Goal: Task Accomplishment & Management: Use online tool/utility

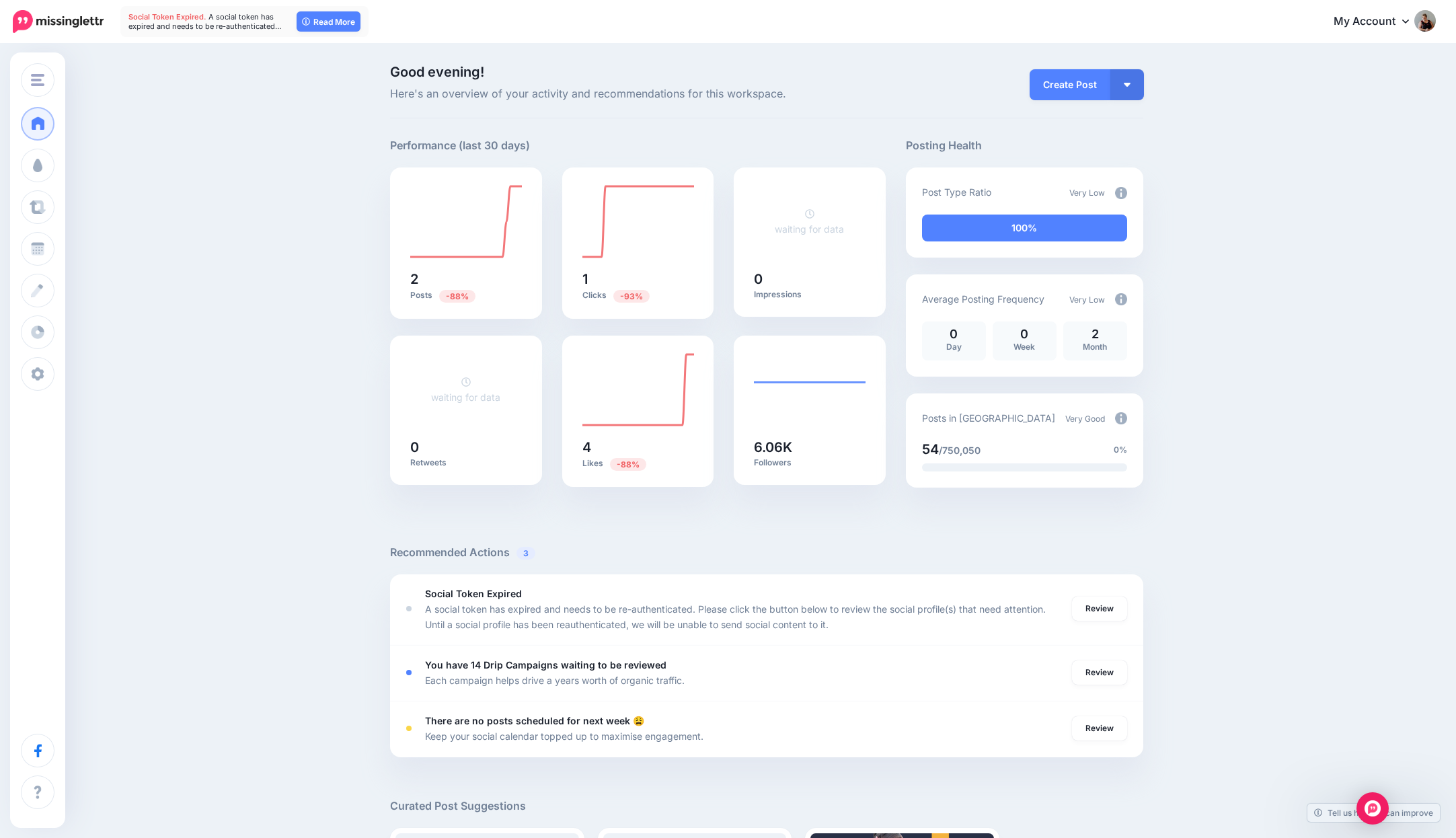
click at [70, 24] on img at bounding box center [58, 21] width 91 height 23
click at [1355, 20] on link "My Account" at bounding box center [1378, 22] width 116 height 33
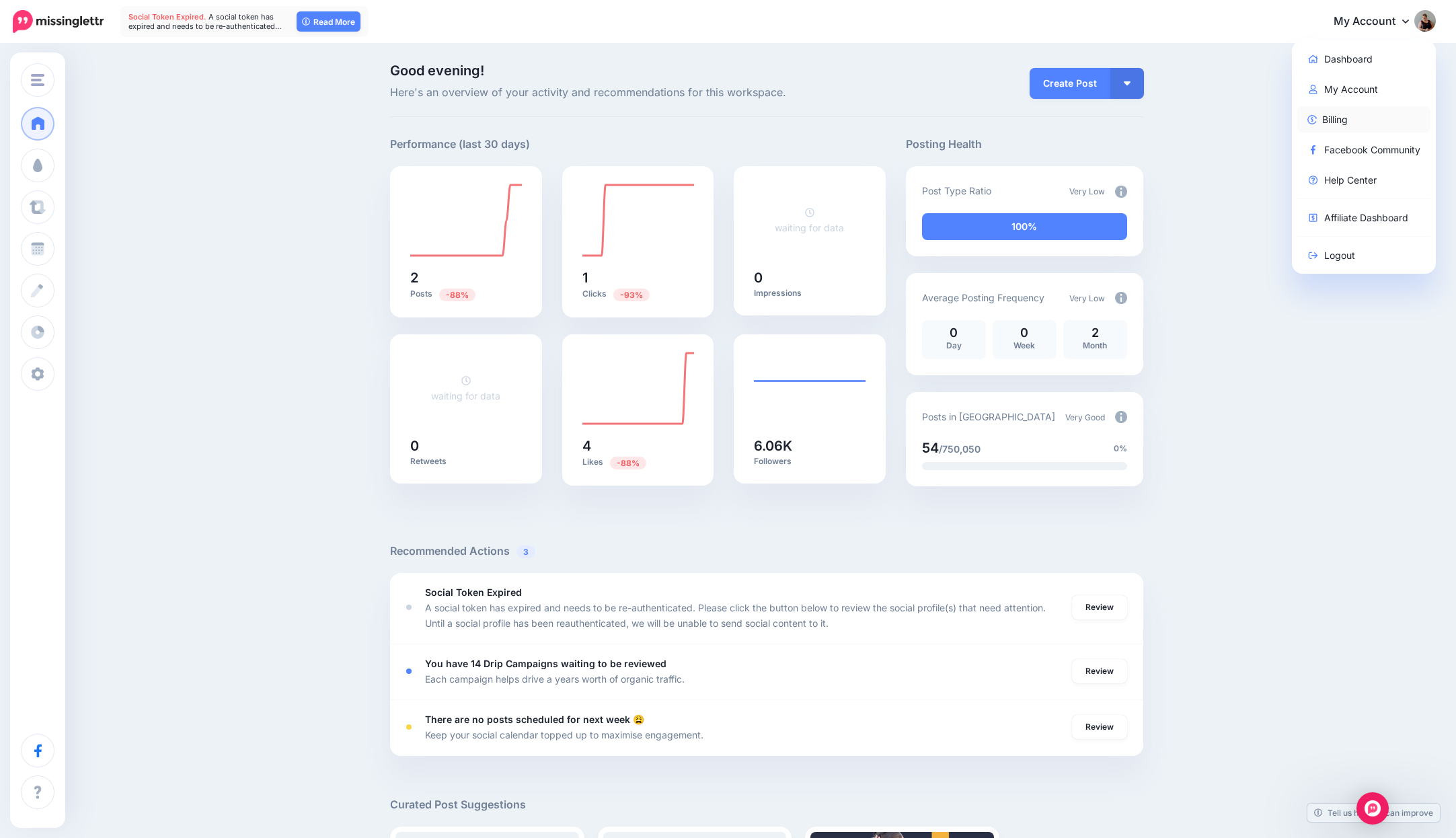
click at [1322, 121] on link "Billing" at bounding box center [1364, 119] width 134 height 26
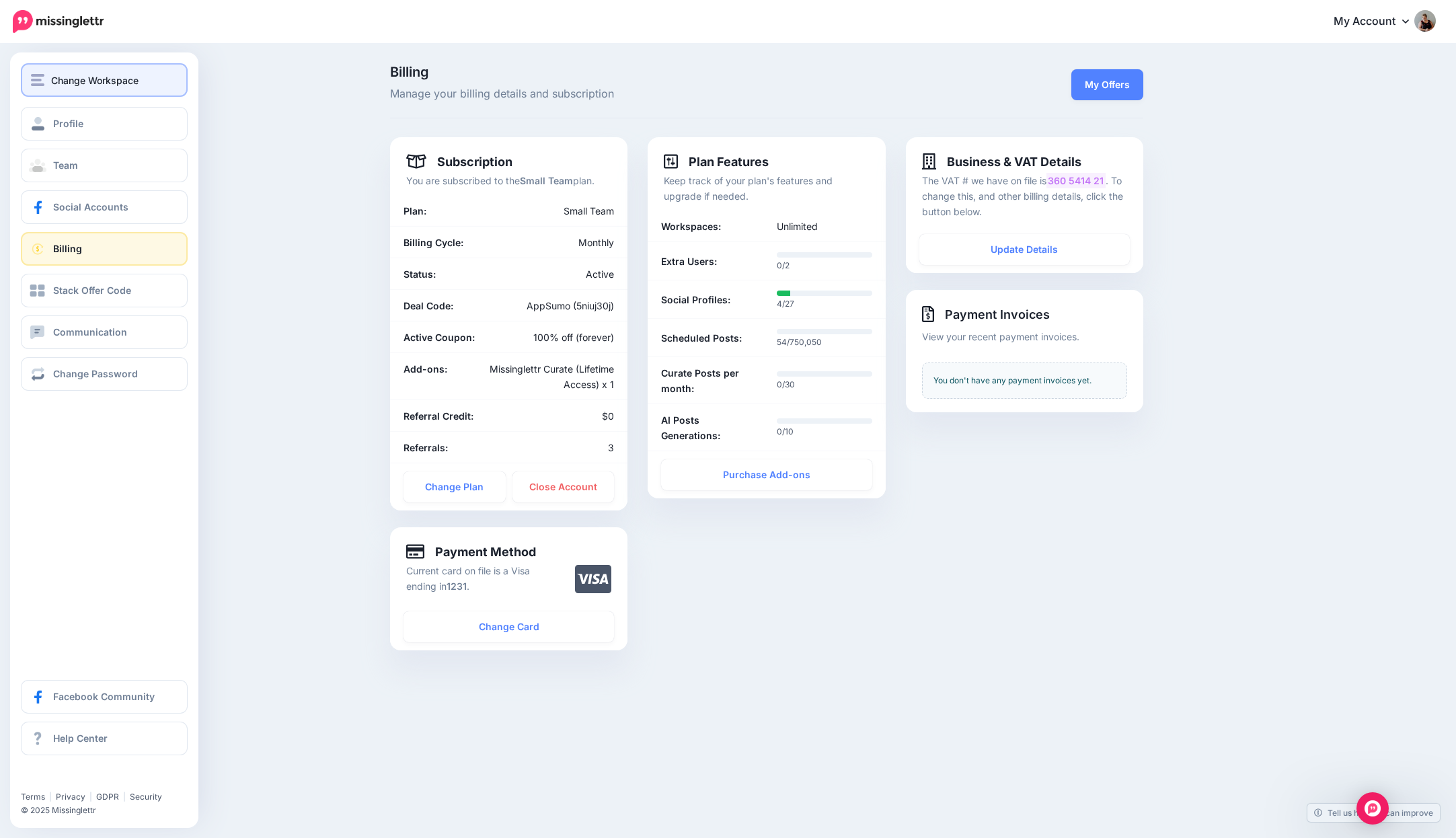
click at [147, 79] on div "Change Workspace" at bounding box center [105, 80] width 147 height 16
click at [67, 91] on button "Change Workspace" at bounding box center [104, 80] width 166 height 33
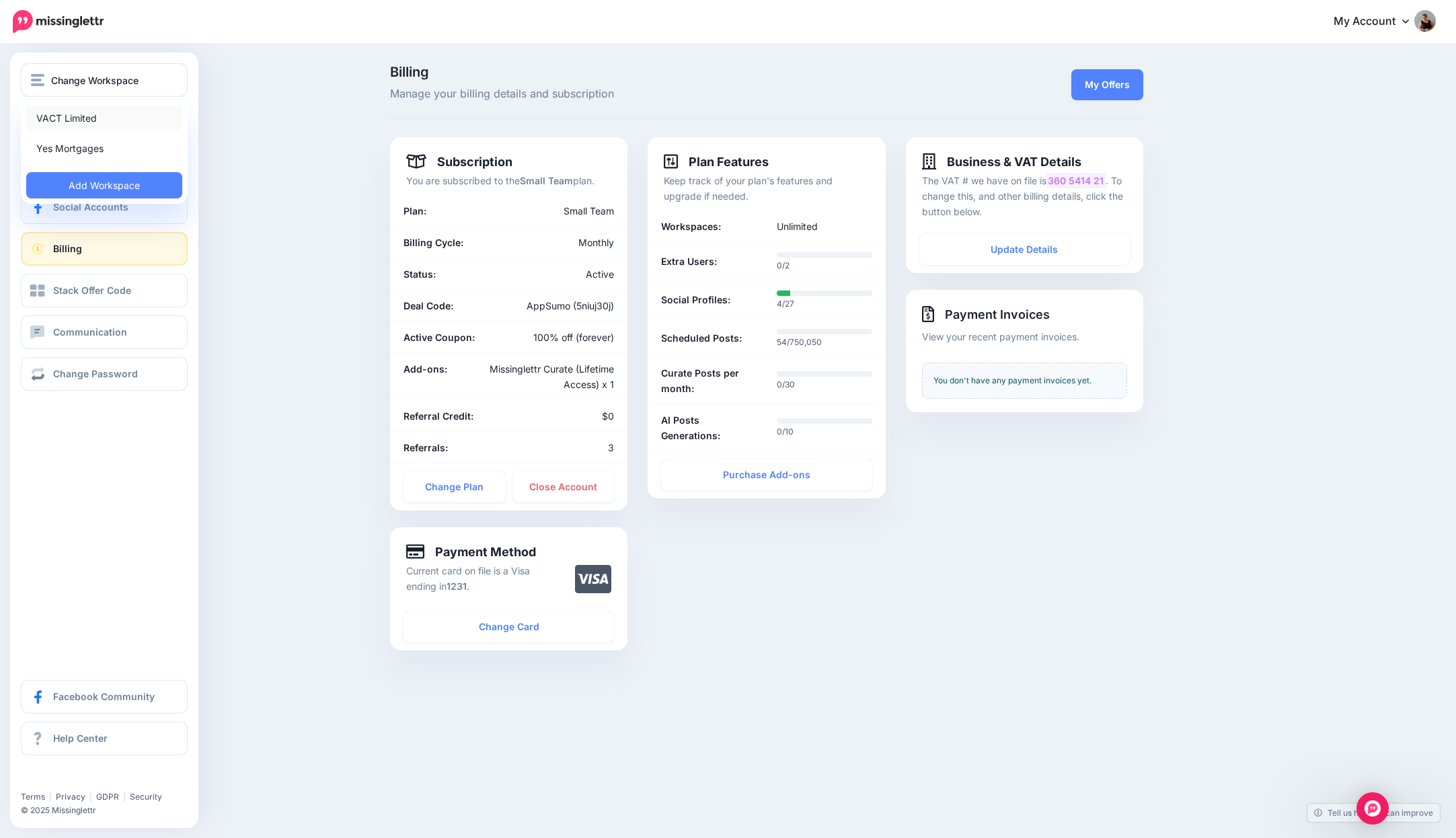
click at [64, 118] on link "VACT Limited" at bounding box center [104, 117] width 156 height 26
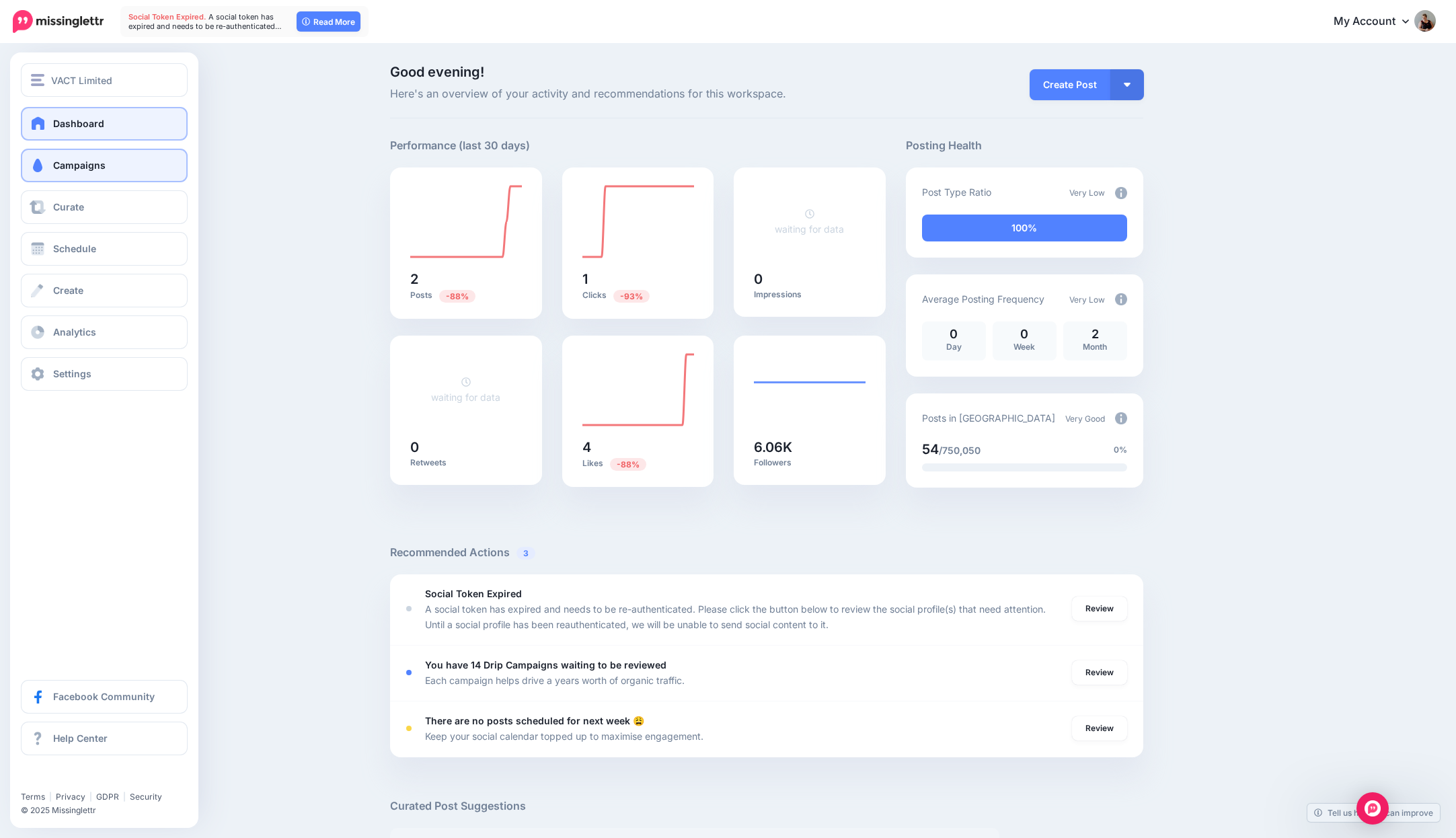
click at [46, 164] on span at bounding box center [38, 165] width 18 height 14
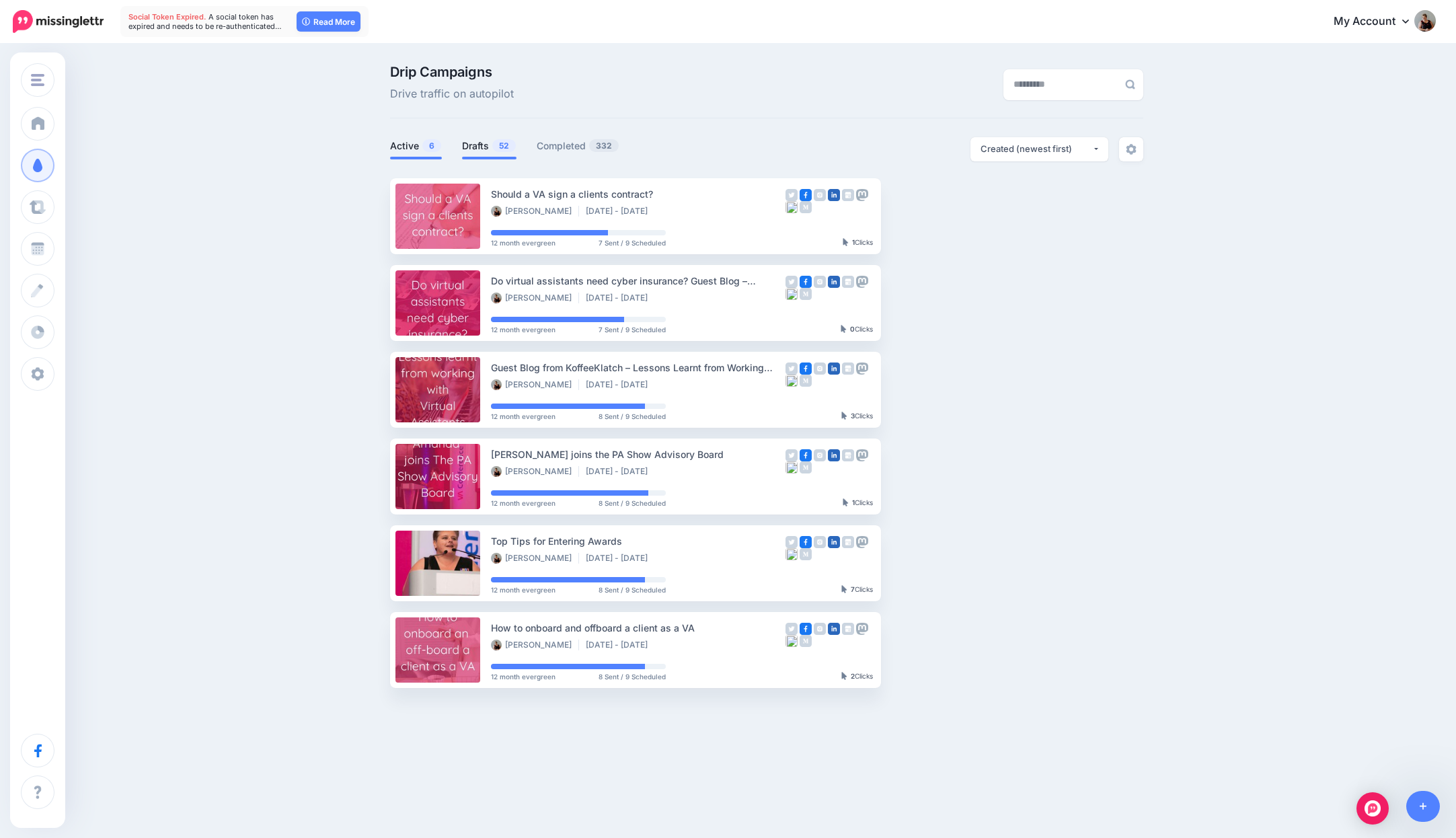
click at [481, 147] on link "Drafts 52" at bounding box center [490, 146] width 55 height 16
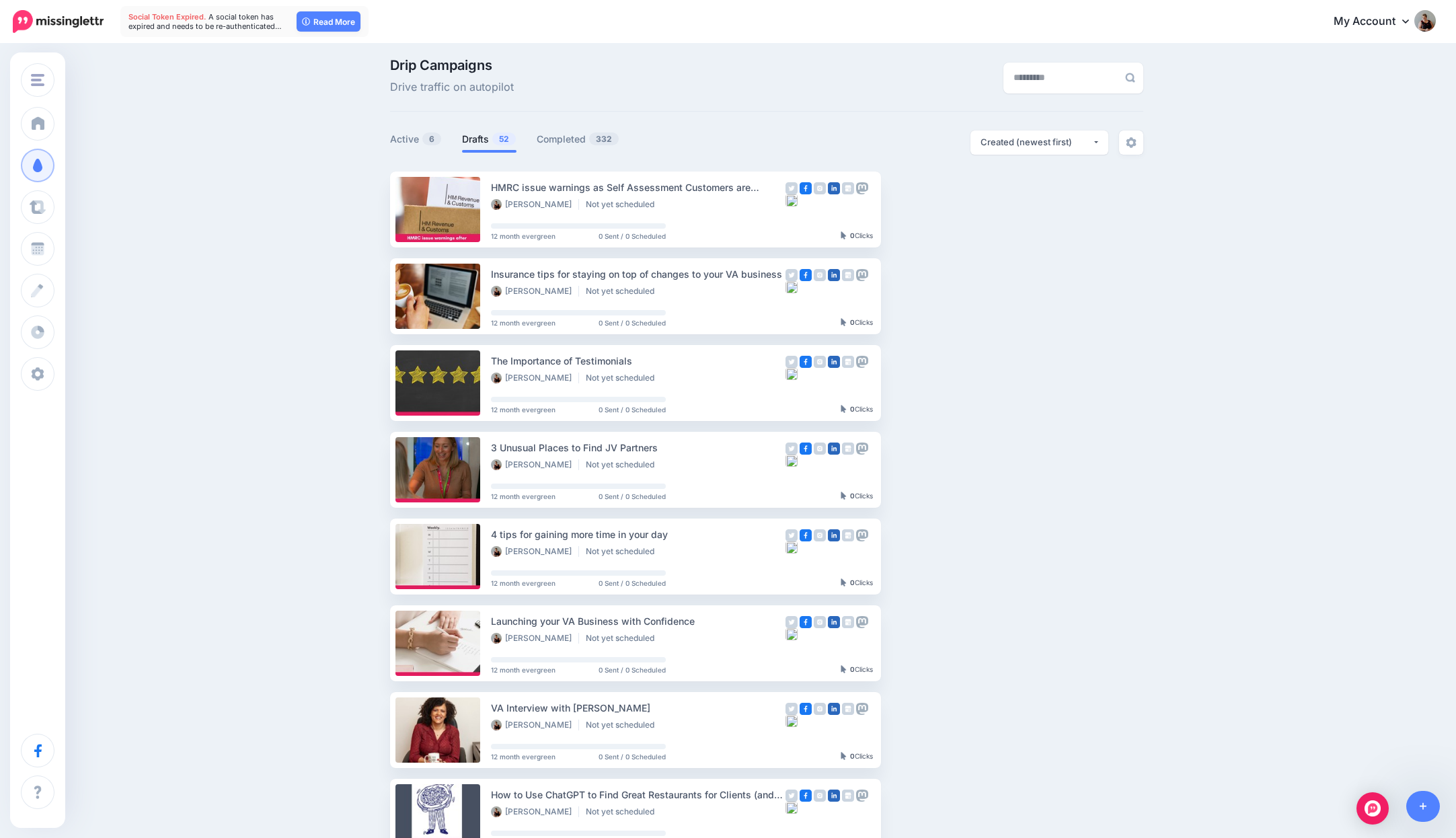
scroll to position [8, 0]
click at [958, 268] on div "Setup Campaign Review Campaign Regenerate Campaign Update Source URL Regenerate…" at bounding box center [940, 296] width 101 height 76
click at [939, 210] on link "Setup Campaign" at bounding box center [935, 209] width 91 height 24
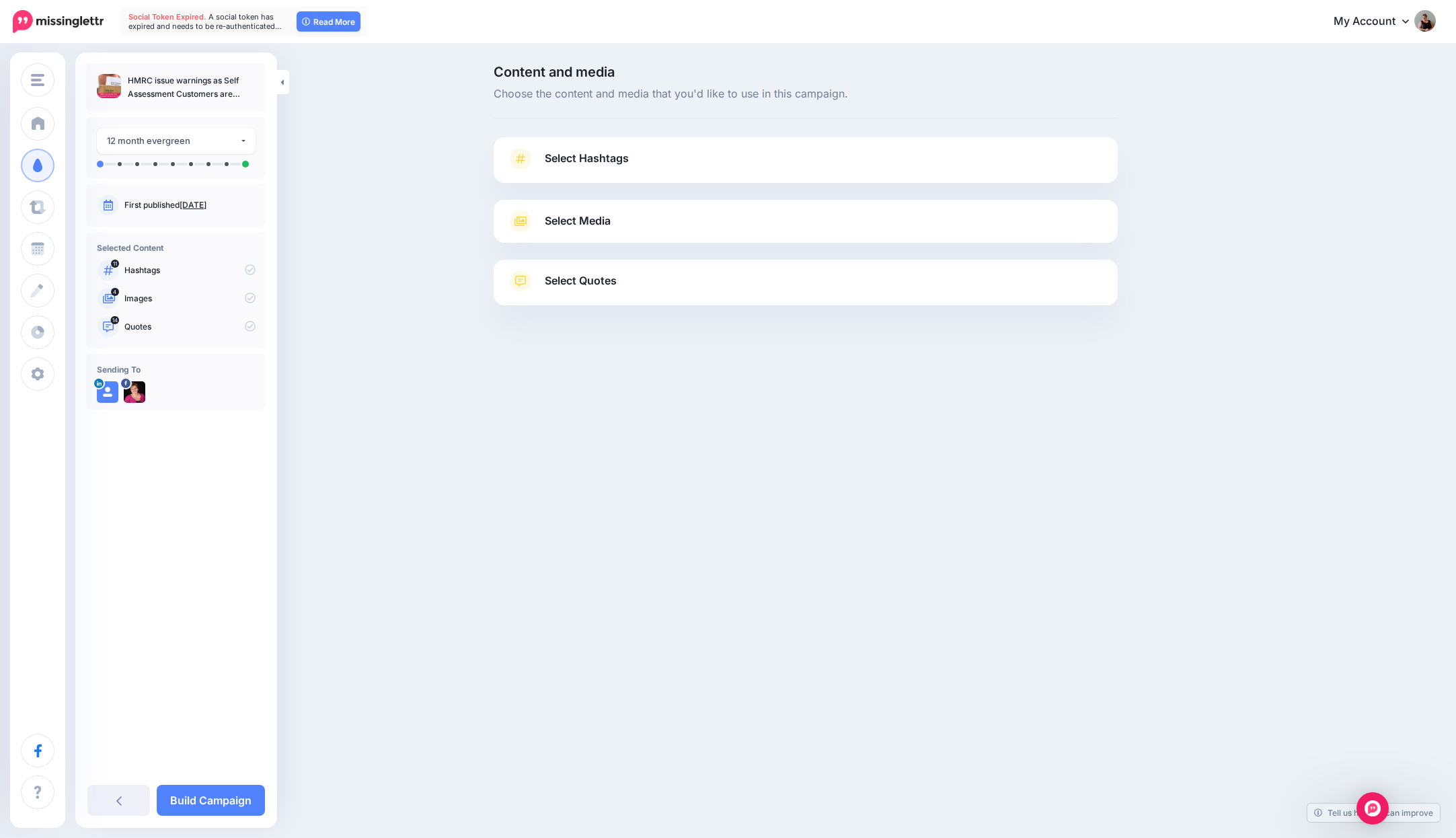
click at [603, 164] on span "Select Hashtags" at bounding box center [587, 158] width 84 height 19
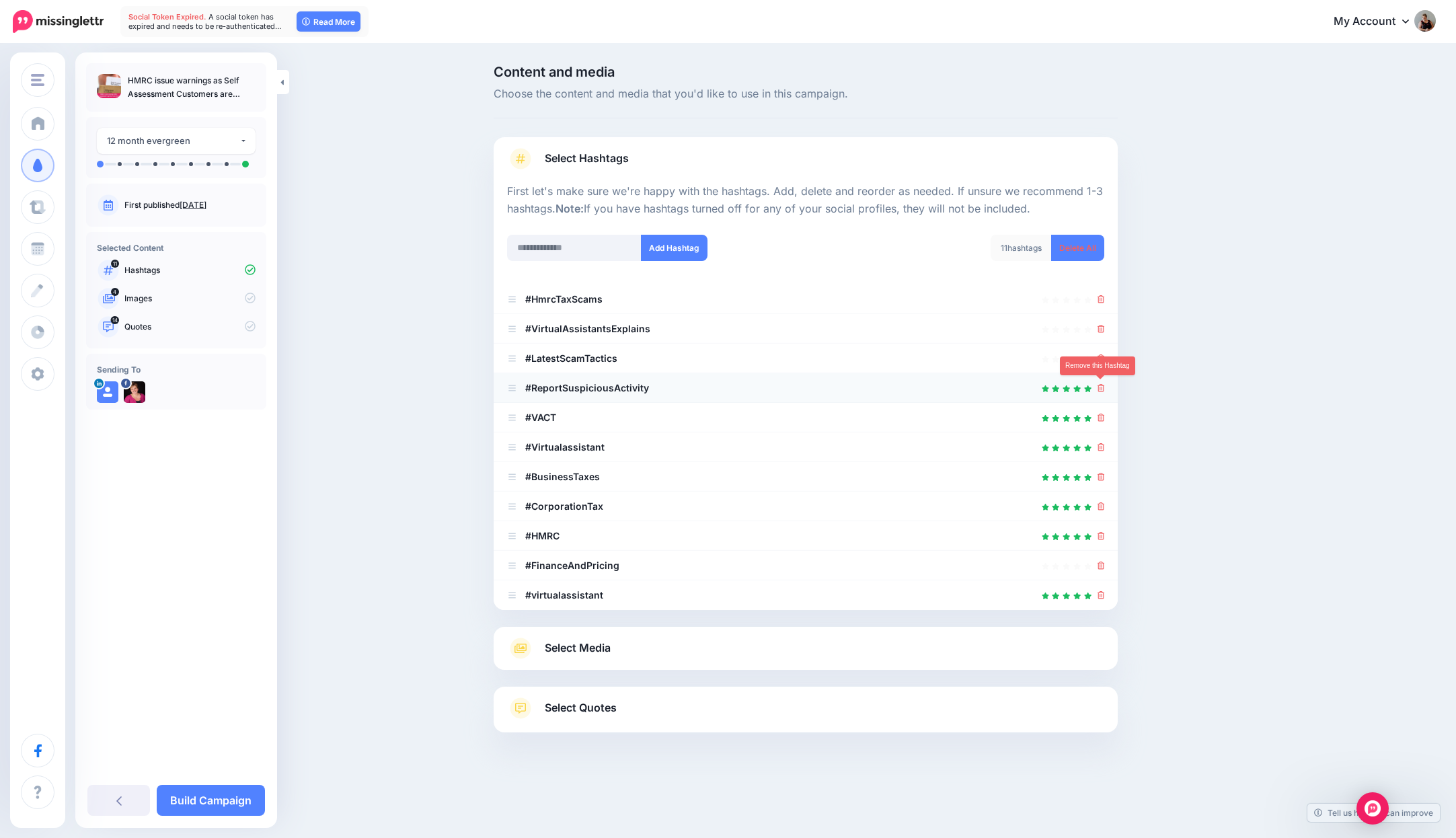
drag, startPoint x: 1099, startPoint y: 389, endPoint x: 1101, endPoint y: 396, distance: 7.3
click at [1099, 389] on icon at bounding box center [1102, 388] width 8 height 8
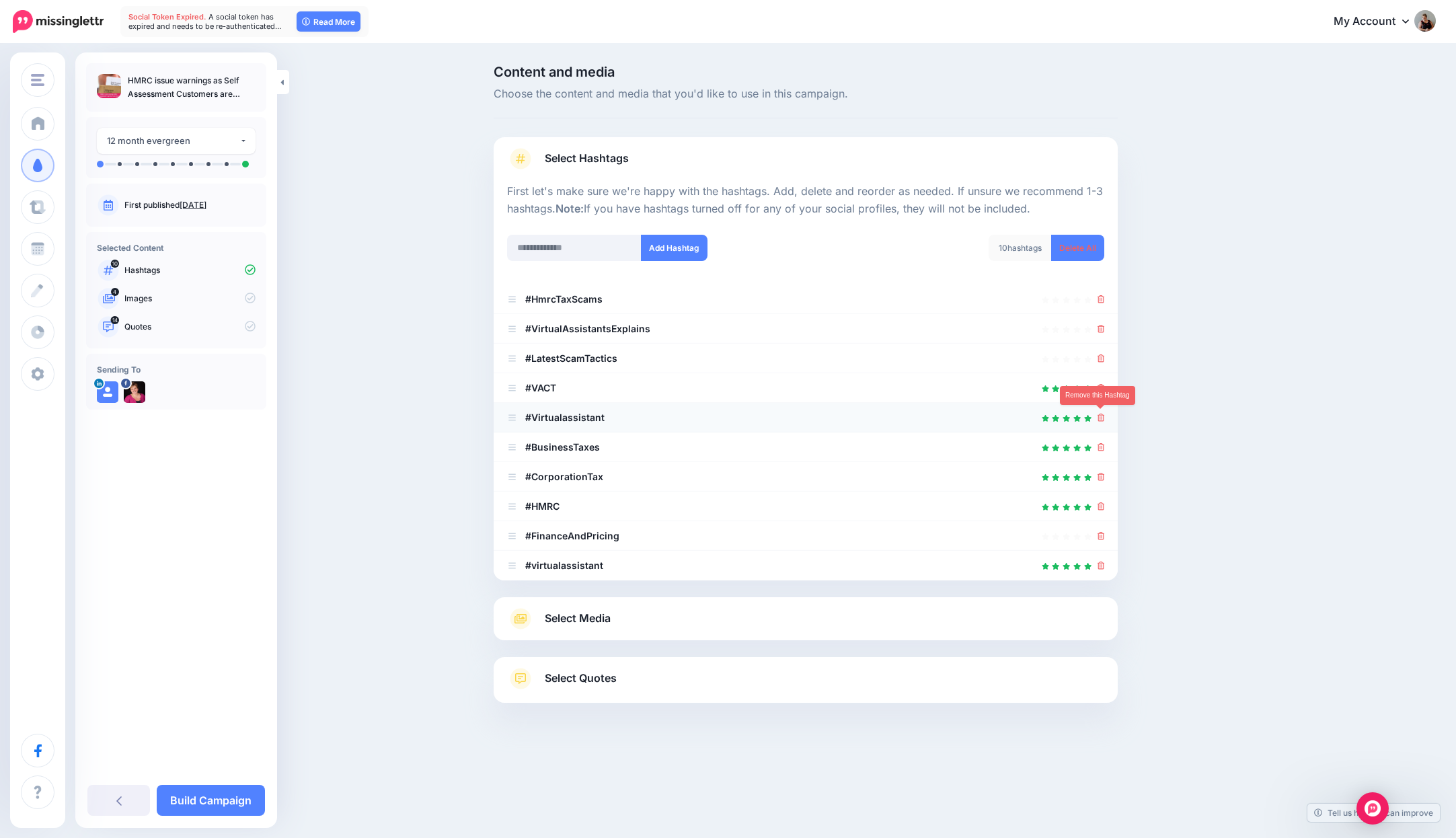
click at [1102, 415] on icon at bounding box center [1102, 417] width 8 height 8
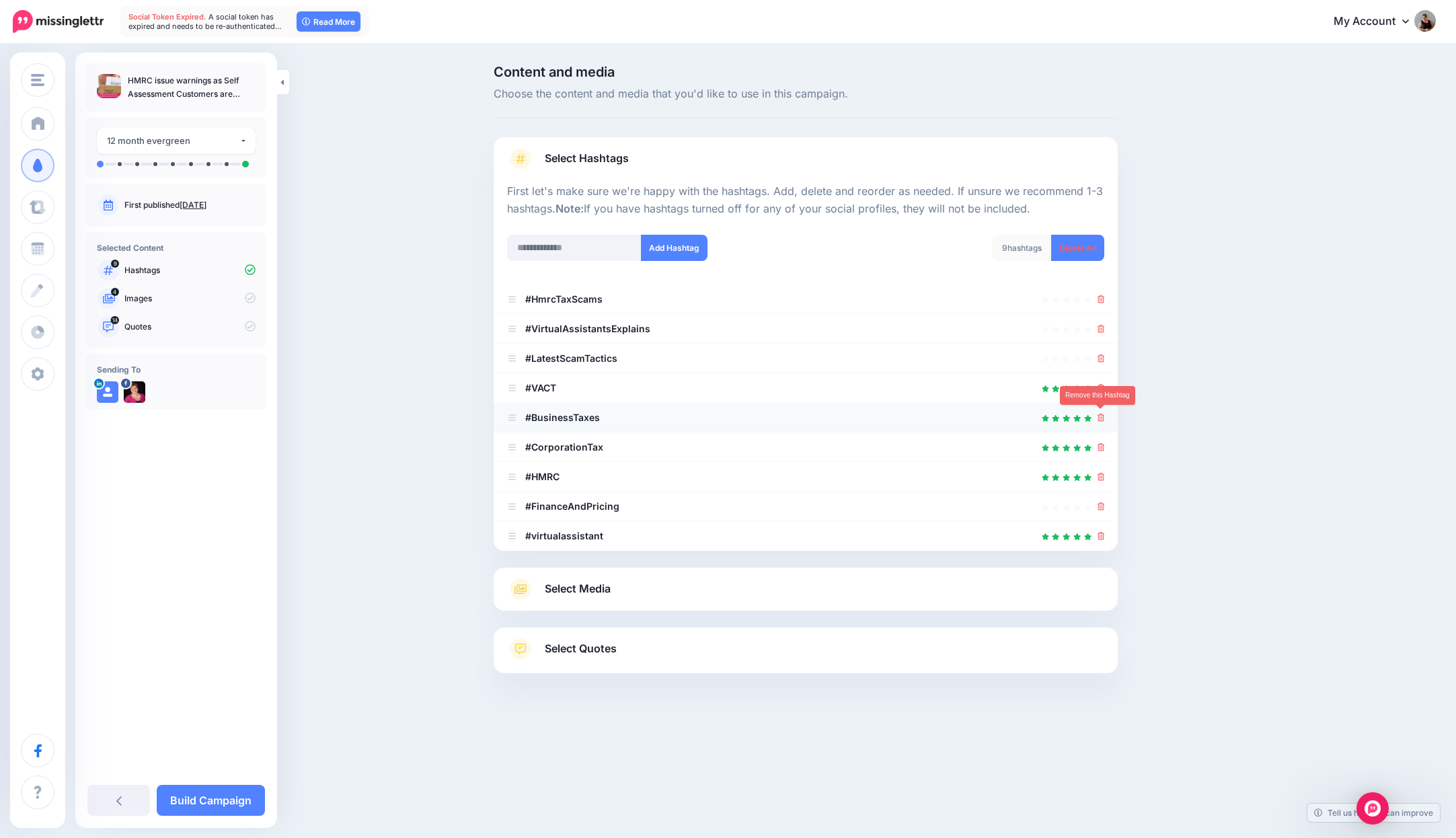
click at [1101, 418] on icon at bounding box center [1102, 417] width 8 height 8
click at [1103, 384] on icon at bounding box center [1102, 388] width 8 height 8
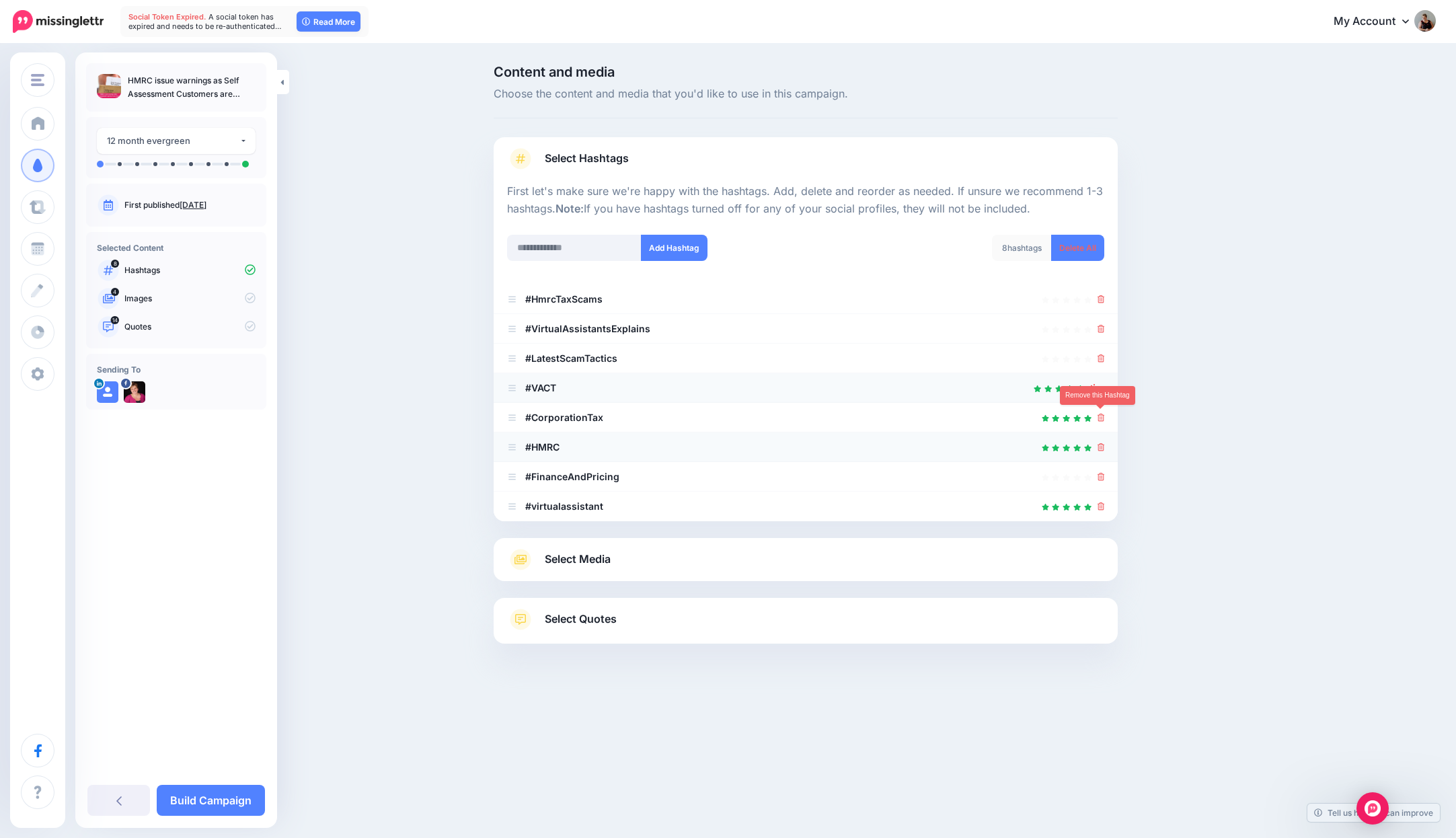
click at [1103, 443] on icon at bounding box center [1102, 447] width 8 height 8
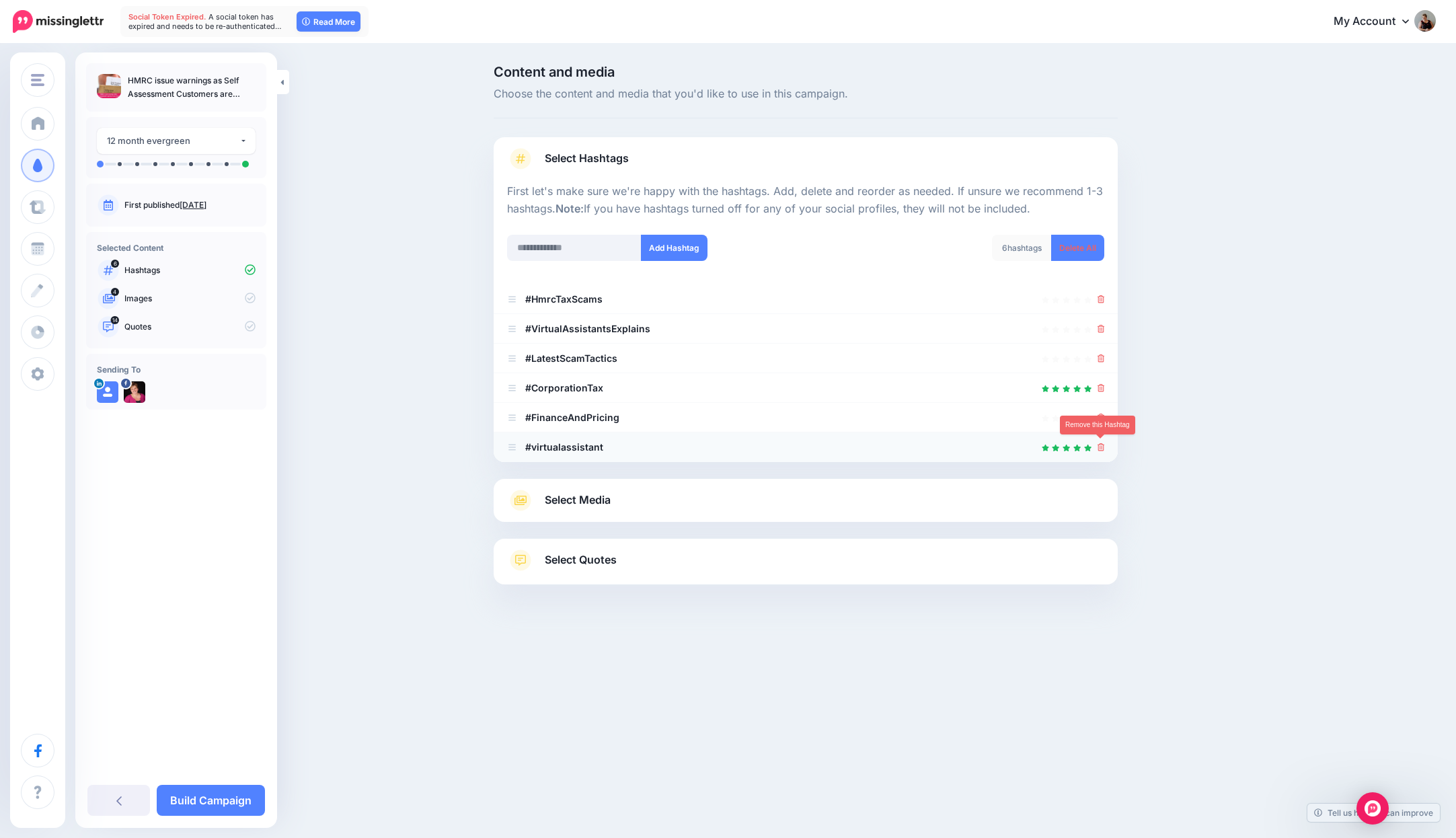
click at [1102, 445] on icon at bounding box center [1102, 447] width 8 height 8
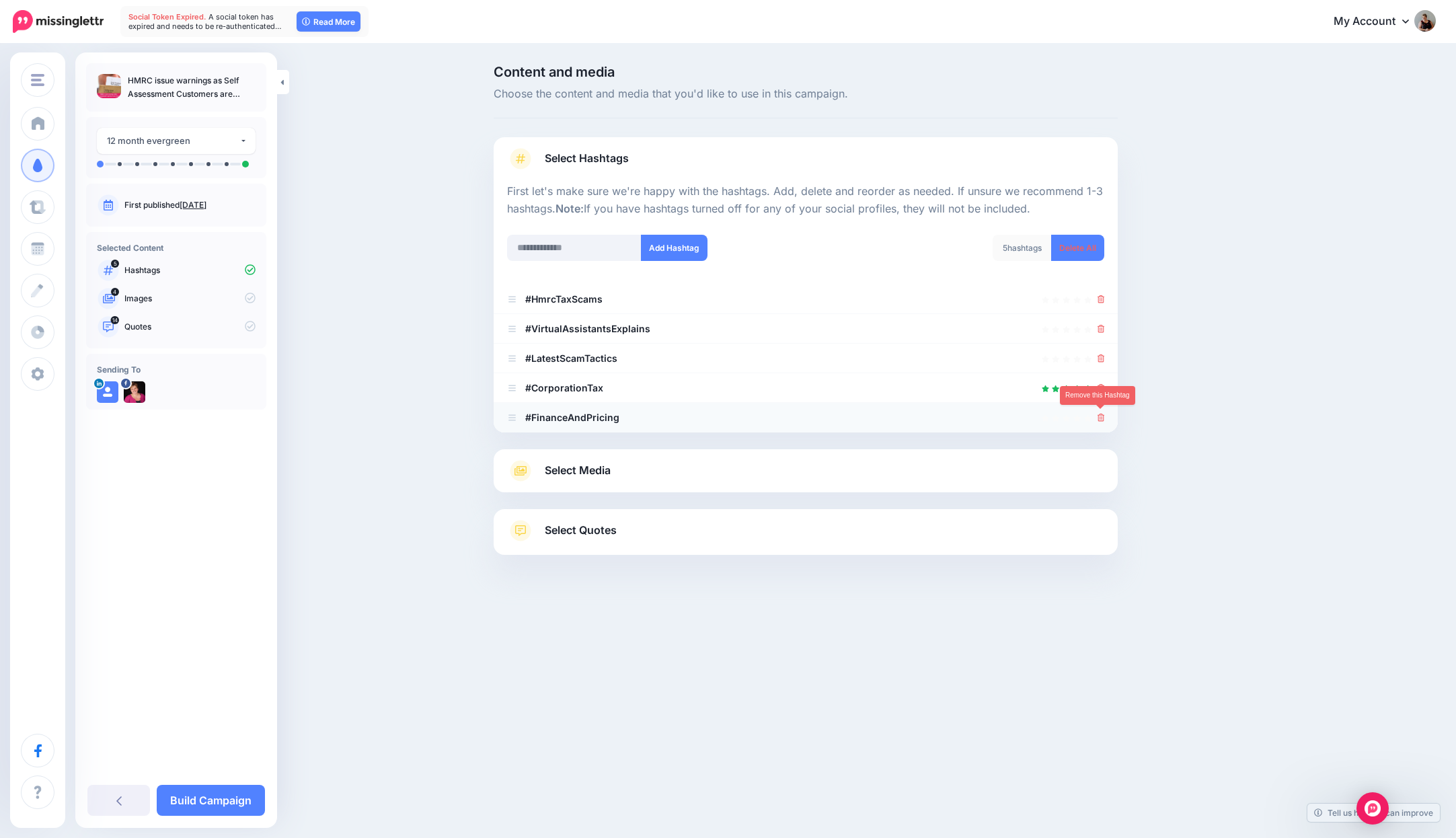
drag, startPoint x: 1100, startPoint y: 418, endPoint x: 1102, endPoint y: 402, distance: 16.1
click at [1100, 418] on icon at bounding box center [1102, 417] width 8 height 8
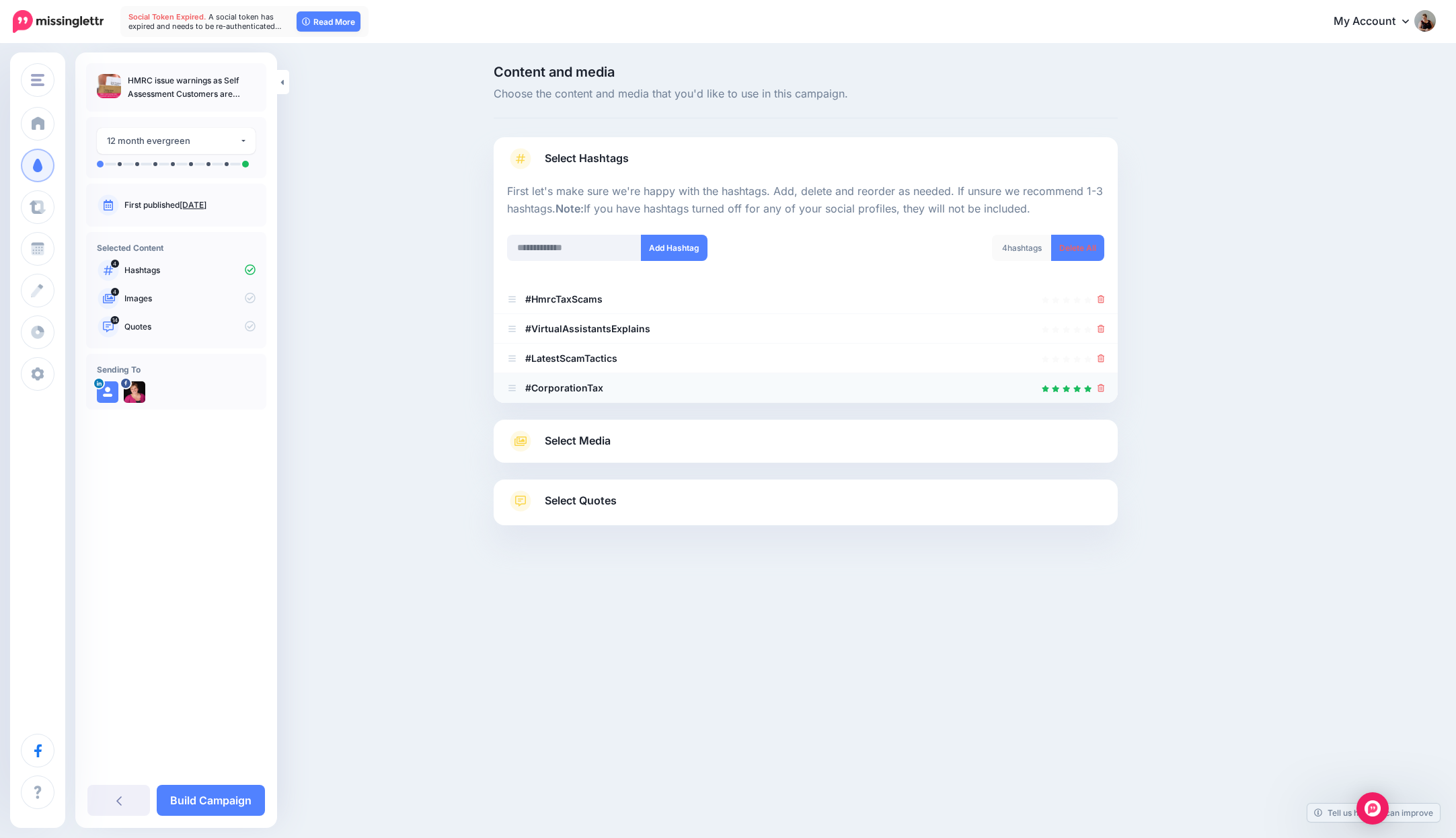
click at [1101, 388] on icon at bounding box center [1102, 388] width 8 height 8
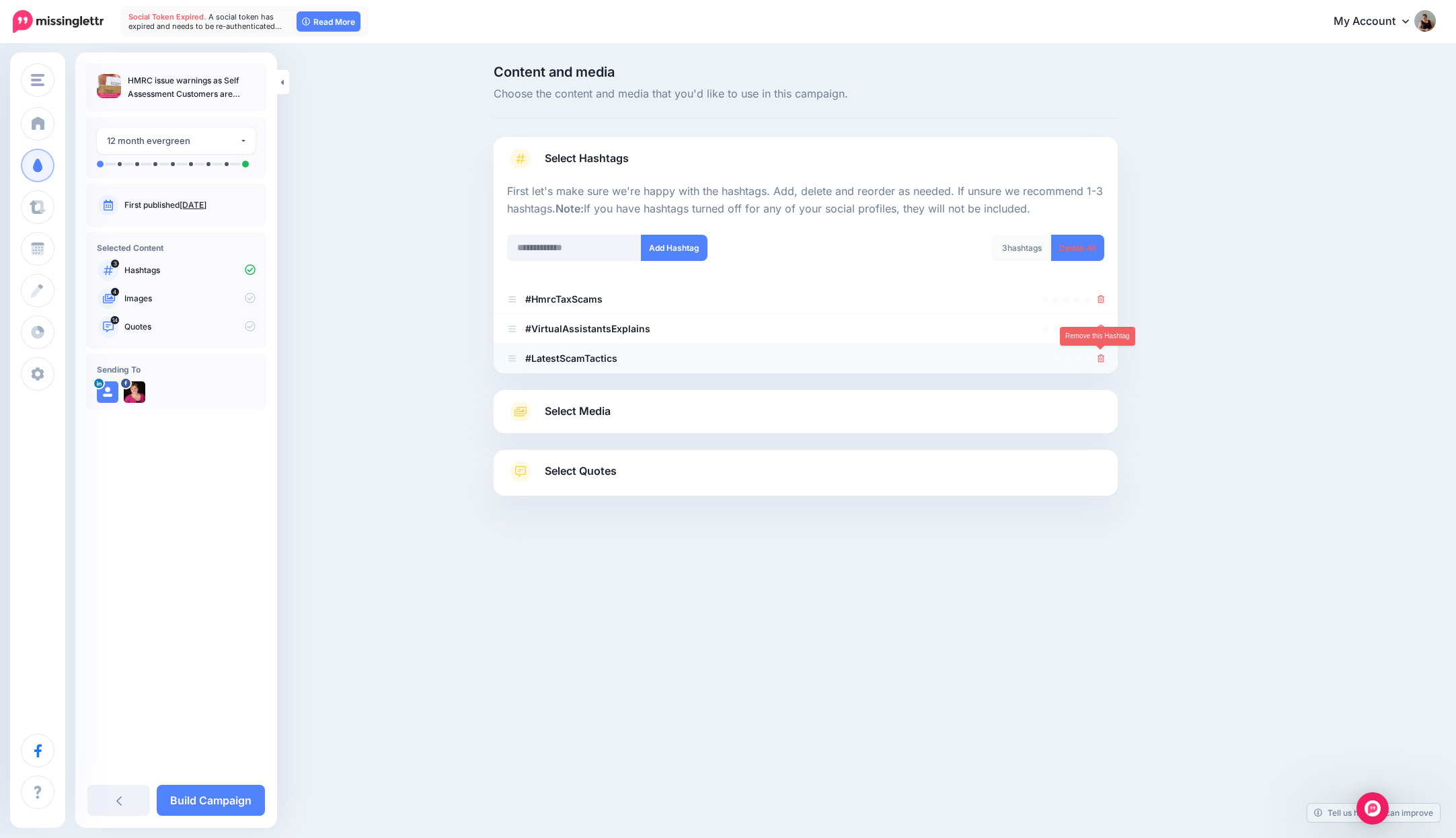
click at [1101, 354] on icon at bounding box center [1102, 358] width 8 height 8
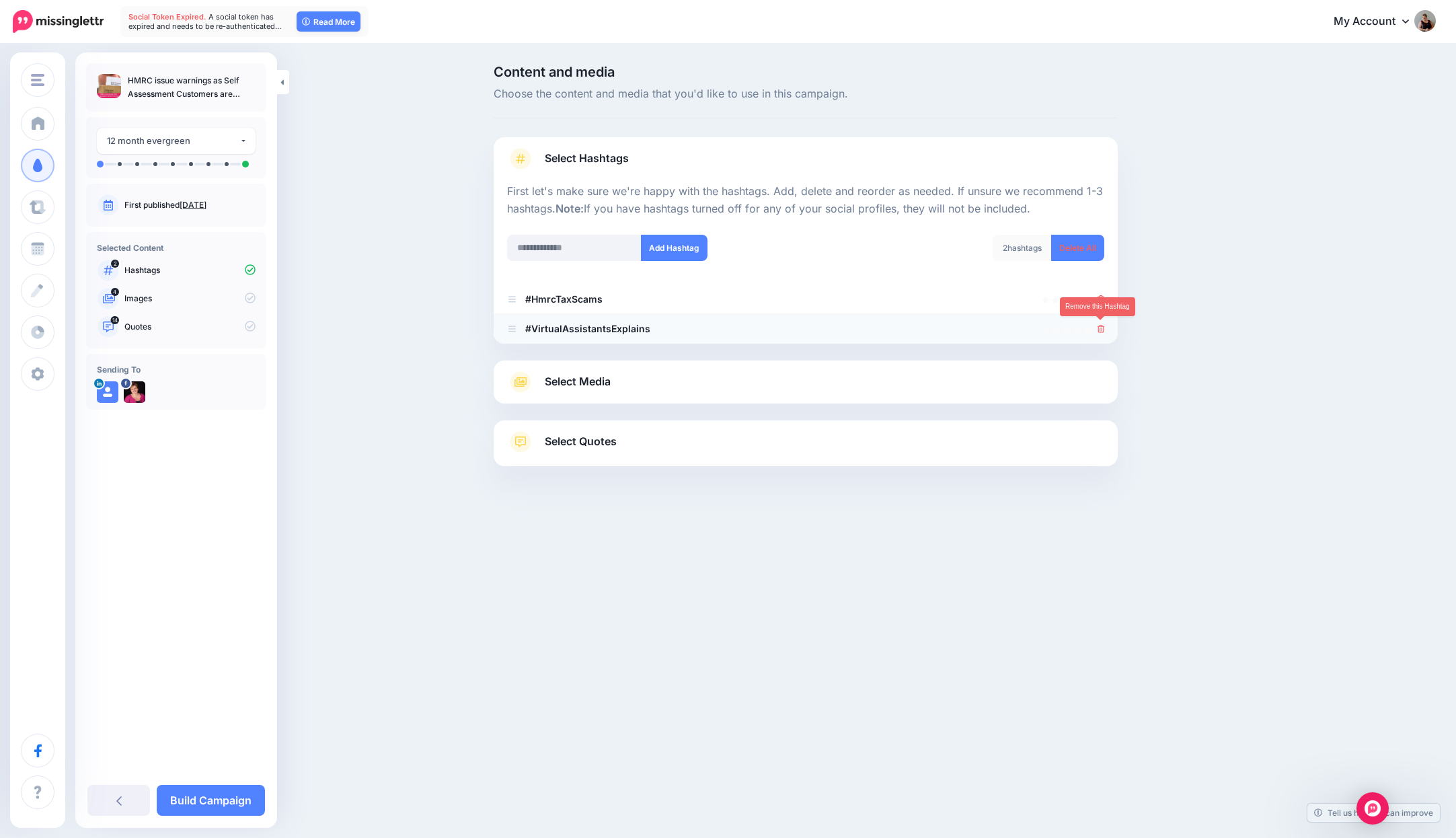
click at [1102, 325] on icon at bounding box center [1102, 329] width 8 height 8
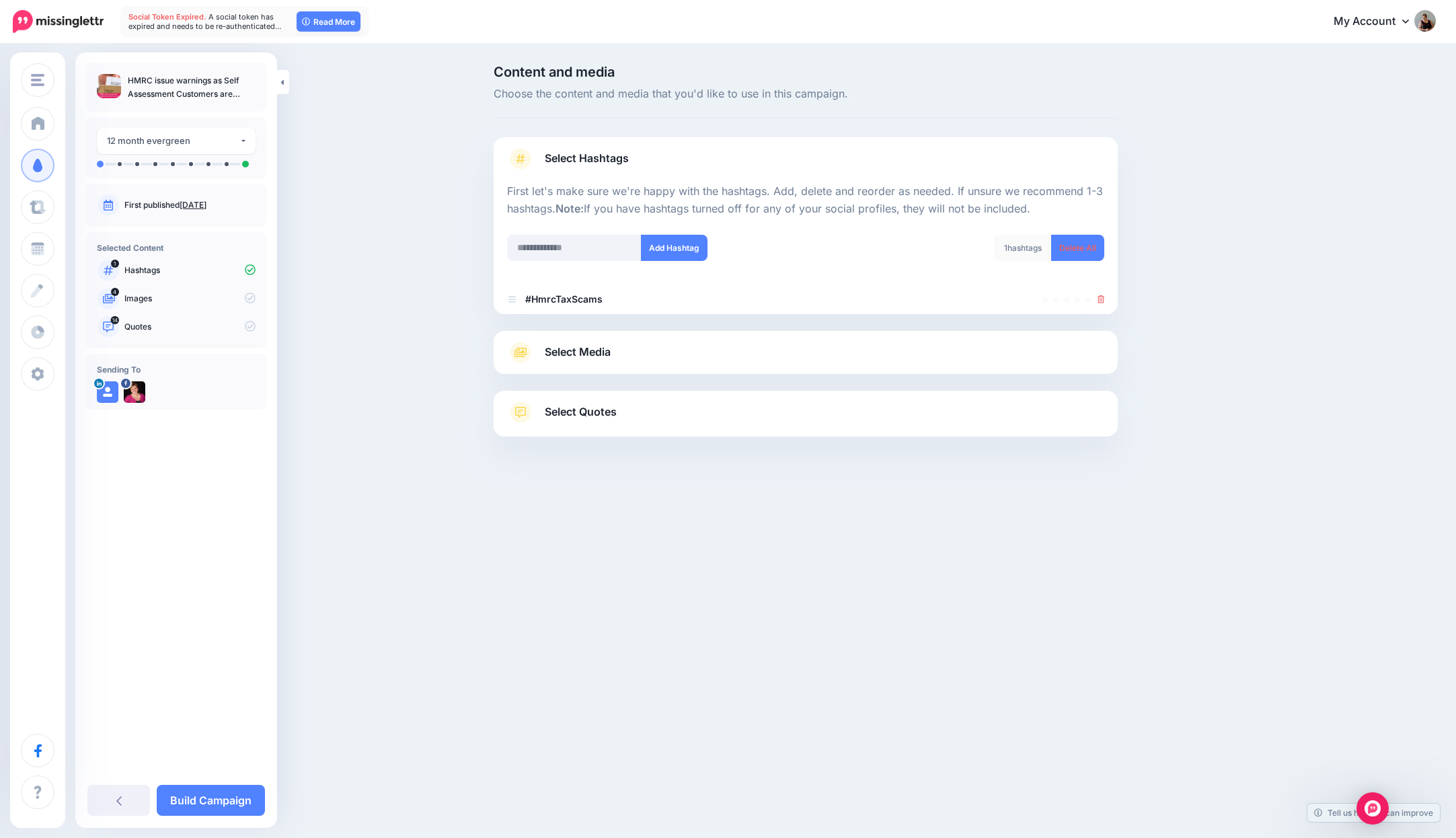
click at [634, 354] on link "Select Media" at bounding box center [806, 352] width 597 height 22
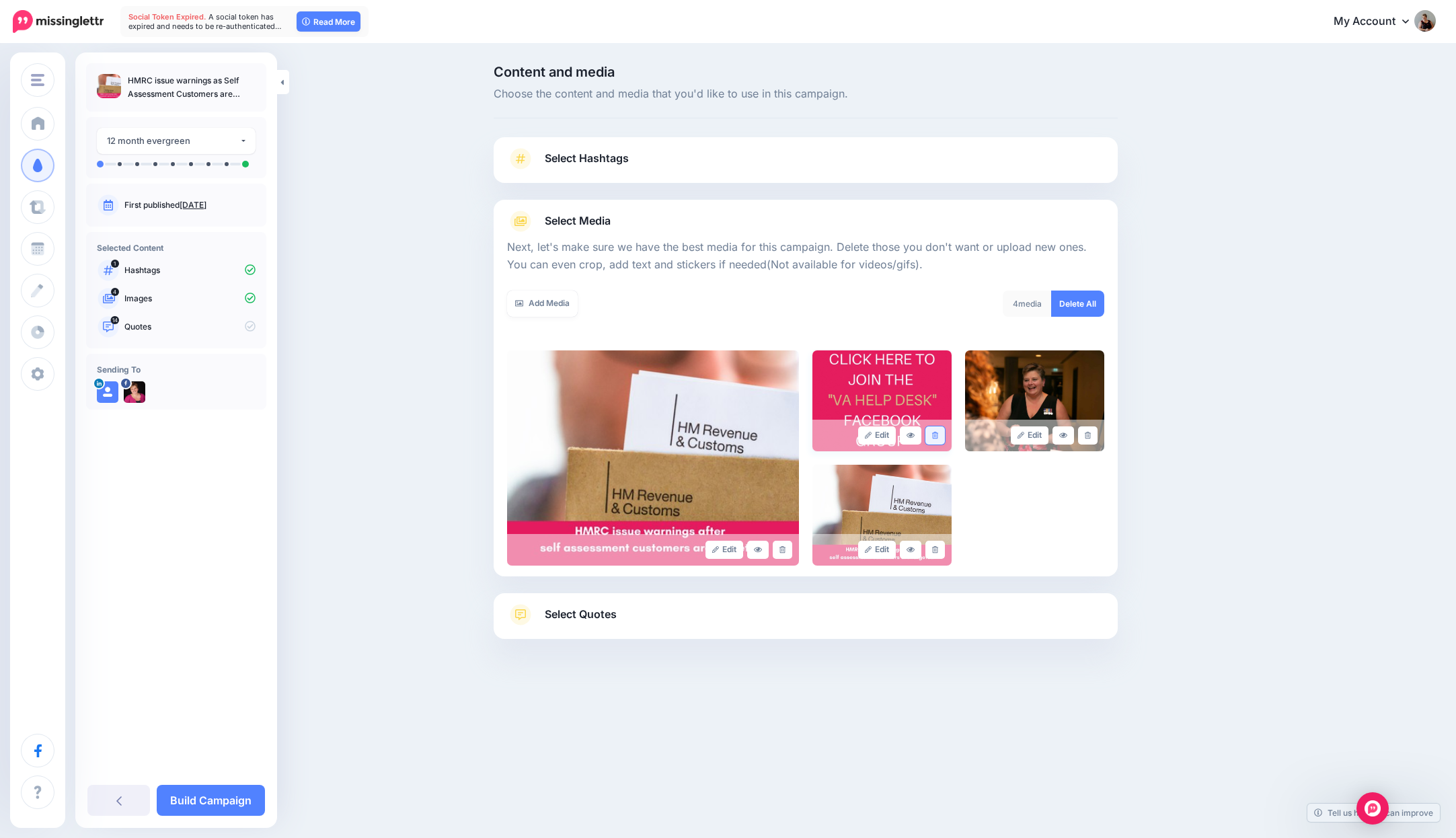
click at [940, 436] on link at bounding box center [935, 435] width 20 height 19
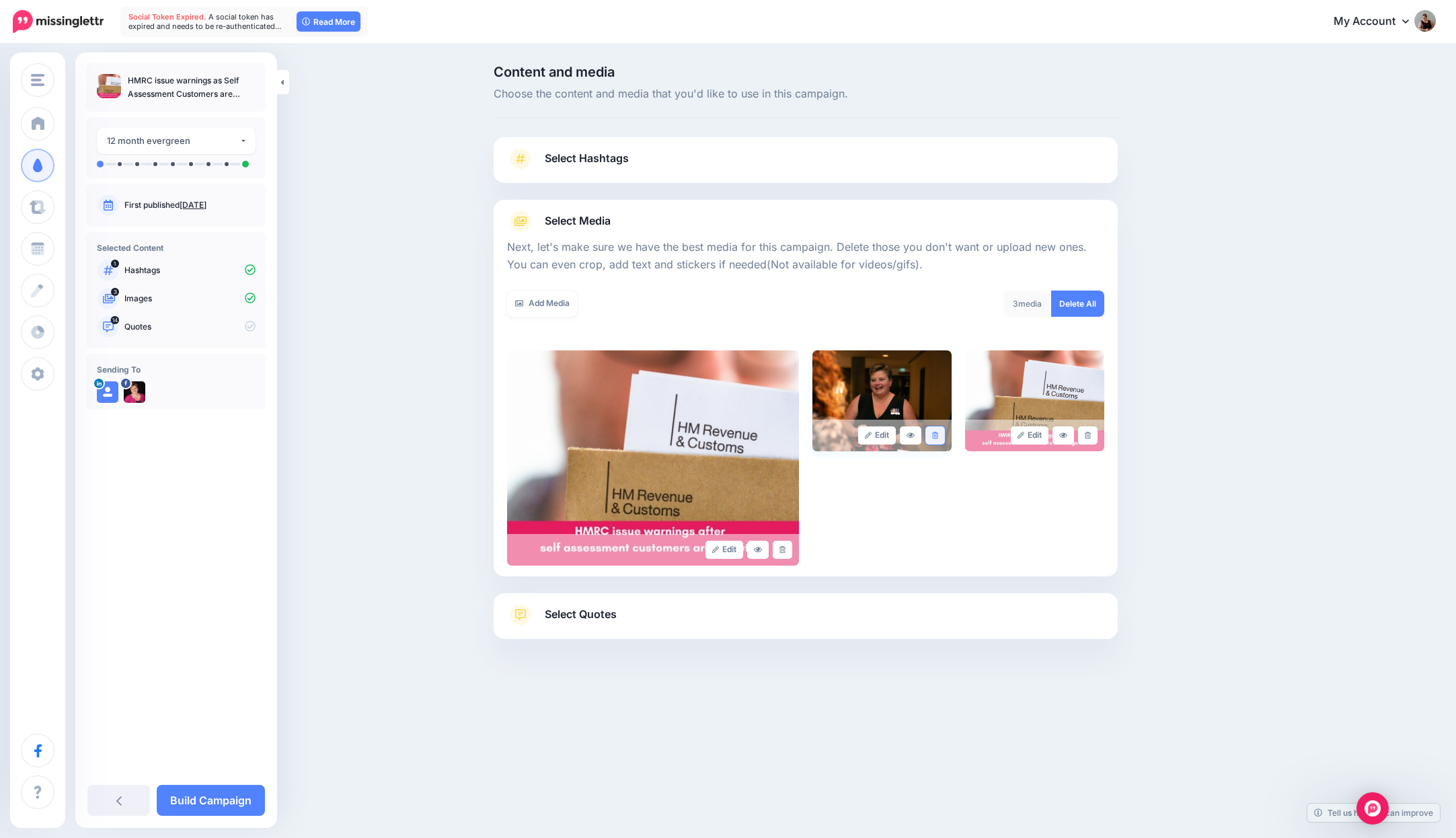
click at [936, 433] on icon at bounding box center [935, 436] width 6 height 8
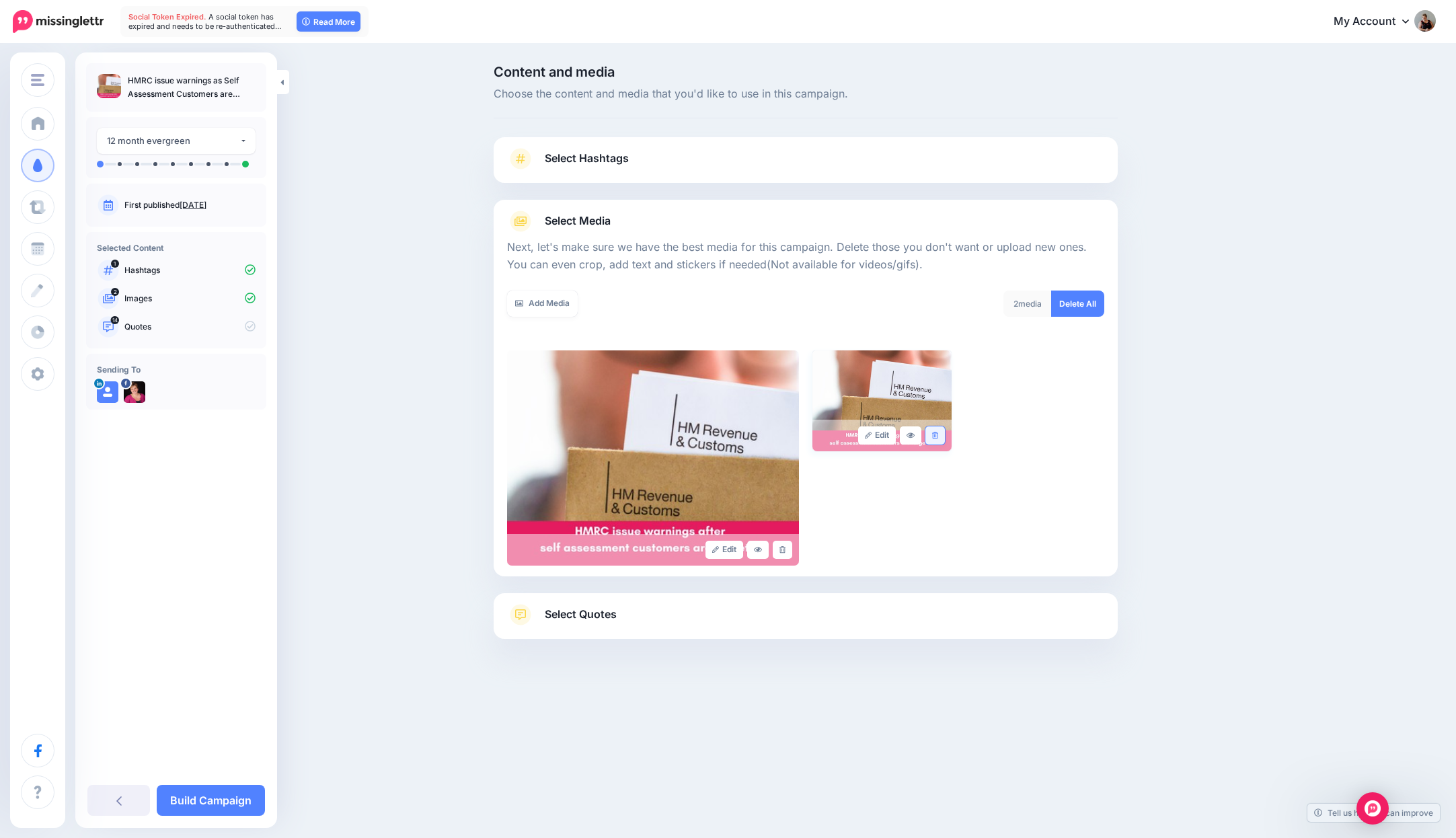
click at [935, 435] on icon at bounding box center [935, 436] width 6 height 8
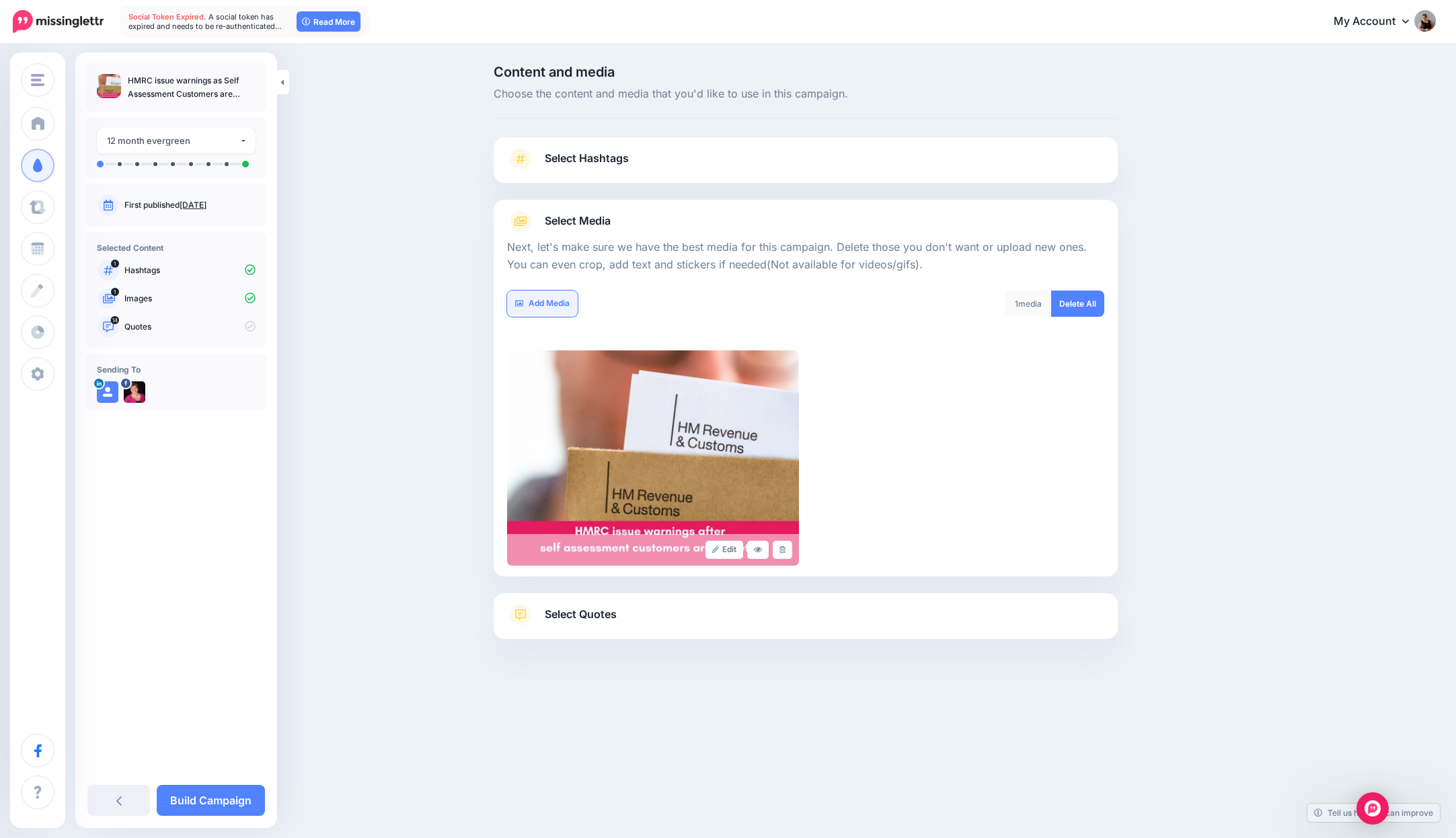
click at [532, 302] on link "Add Media" at bounding box center [542, 303] width 70 height 26
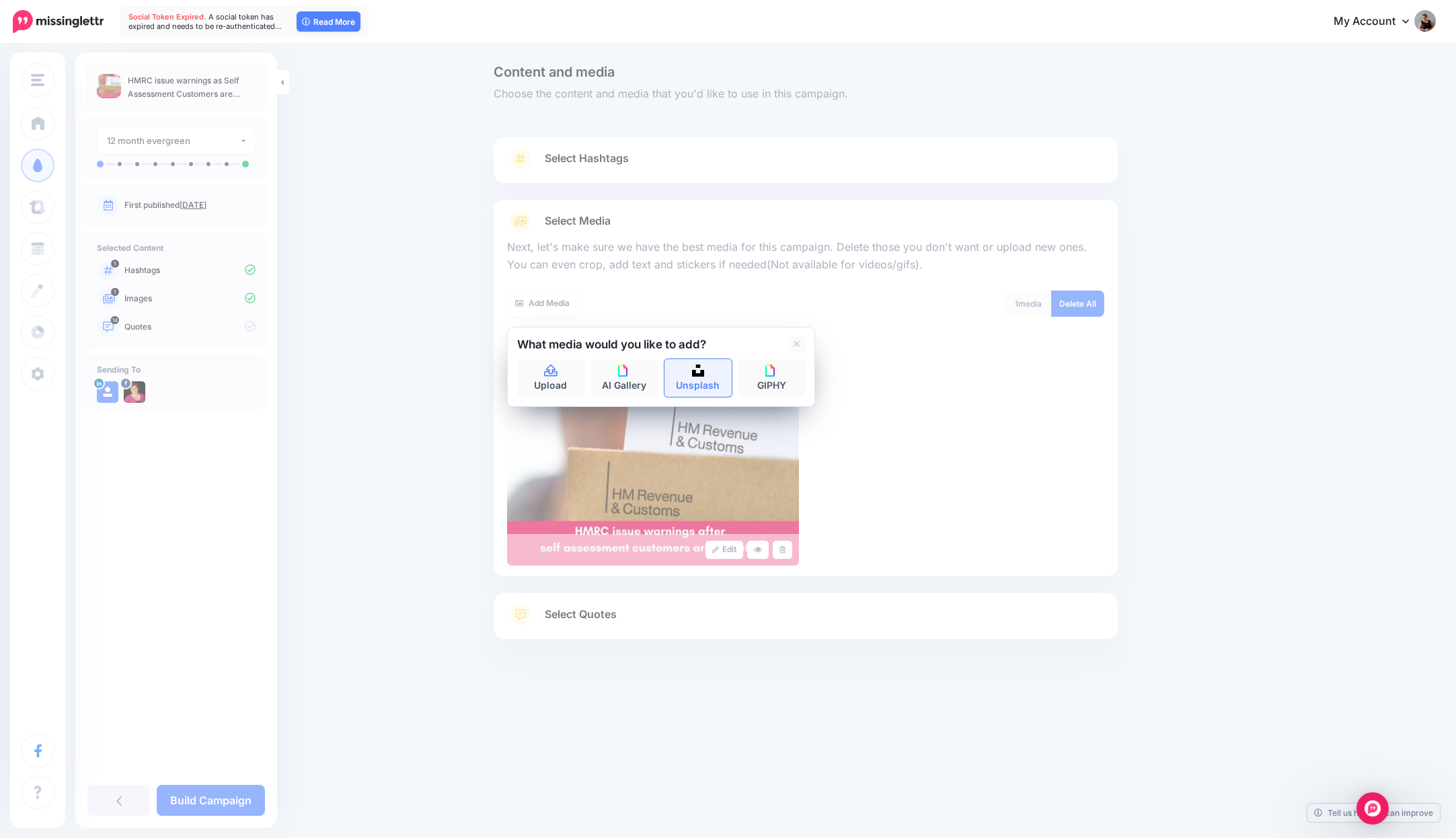
click at [696, 376] on link "Unsplash" at bounding box center [698, 378] width 68 height 37
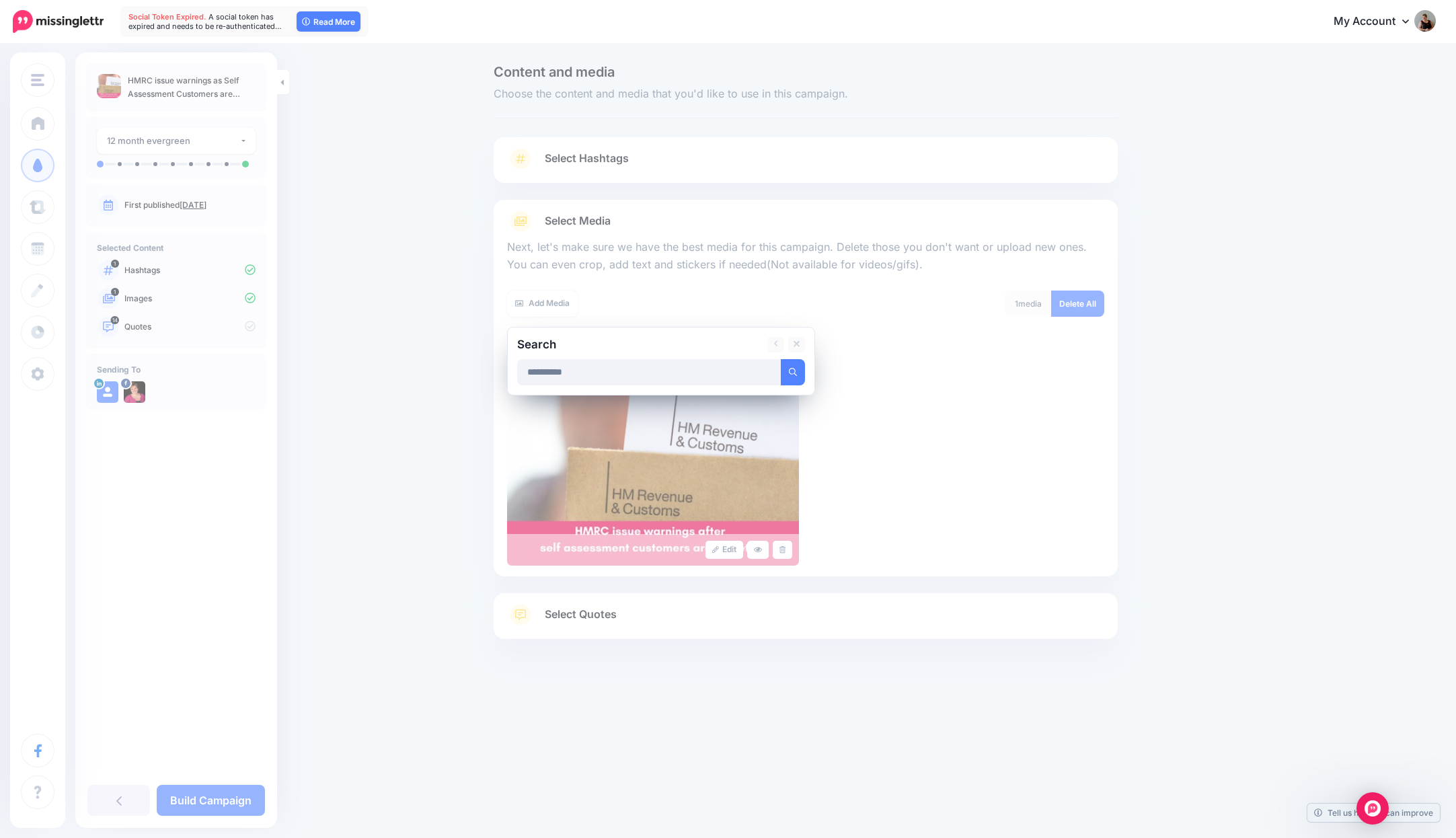
type input "**********"
click at [793, 370] on button "submit" at bounding box center [792, 372] width 24 height 26
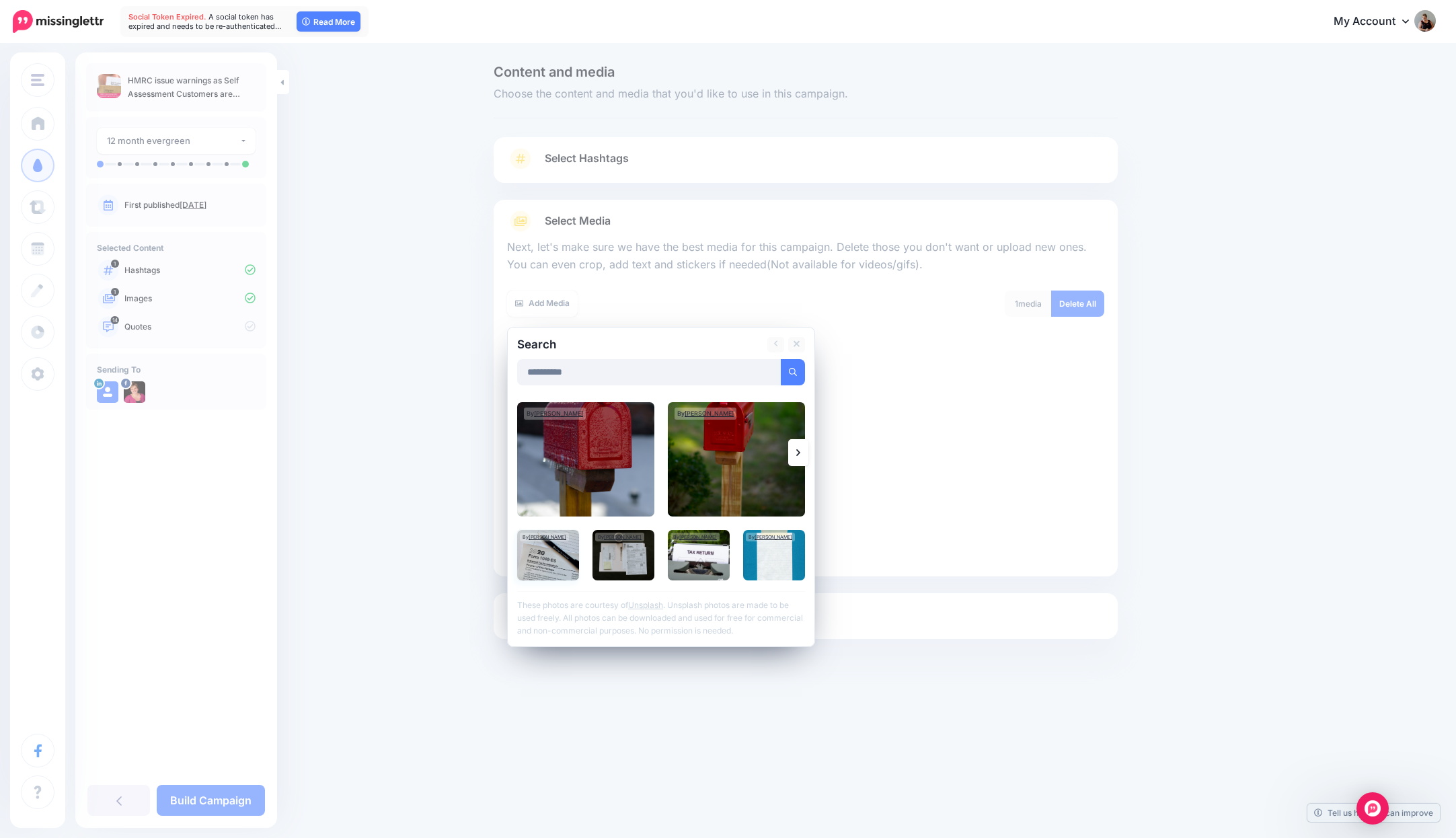
click at [555, 565] on img at bounding box center [547, 555] width 62 height 51
click at [703, 561] on img at bounding box center [698, 555] width 62 height 51
click at [686, 558] on img at bounding box center [698, 555] width 62 height 51
click at [568, 547] on img at bounding box center [547, 555] width 62 height 51
drag, startPoint x: 692, startPoint y: 551, endPoint x: 700, endPoint y: 552, distance: 8.1
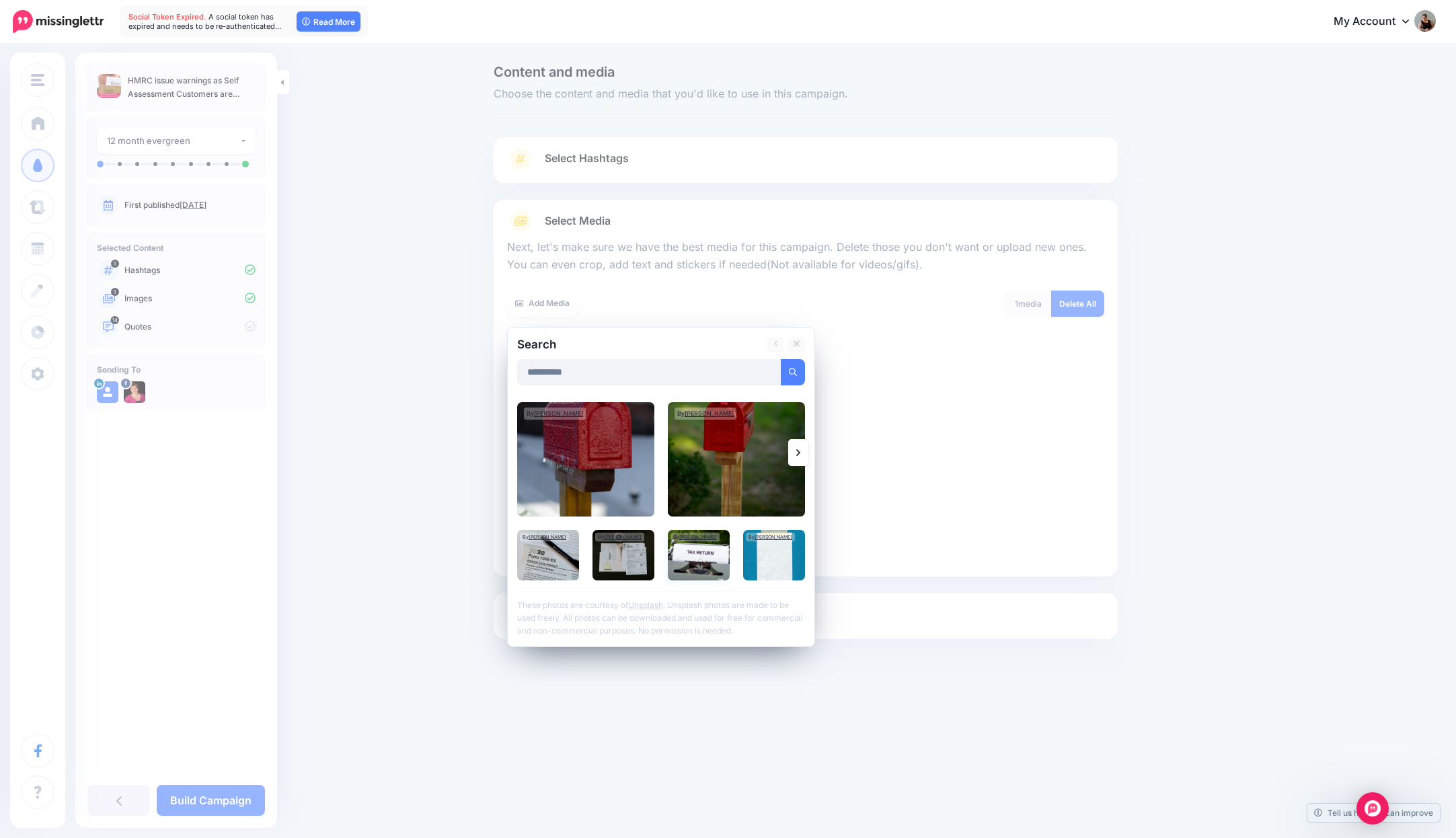
click at [692, 551] on img at bounding box center [698, 555] width 62 height 51
click at [779, 364] on link "Add Media" at bounding box center [776, 372] width 57 height 26
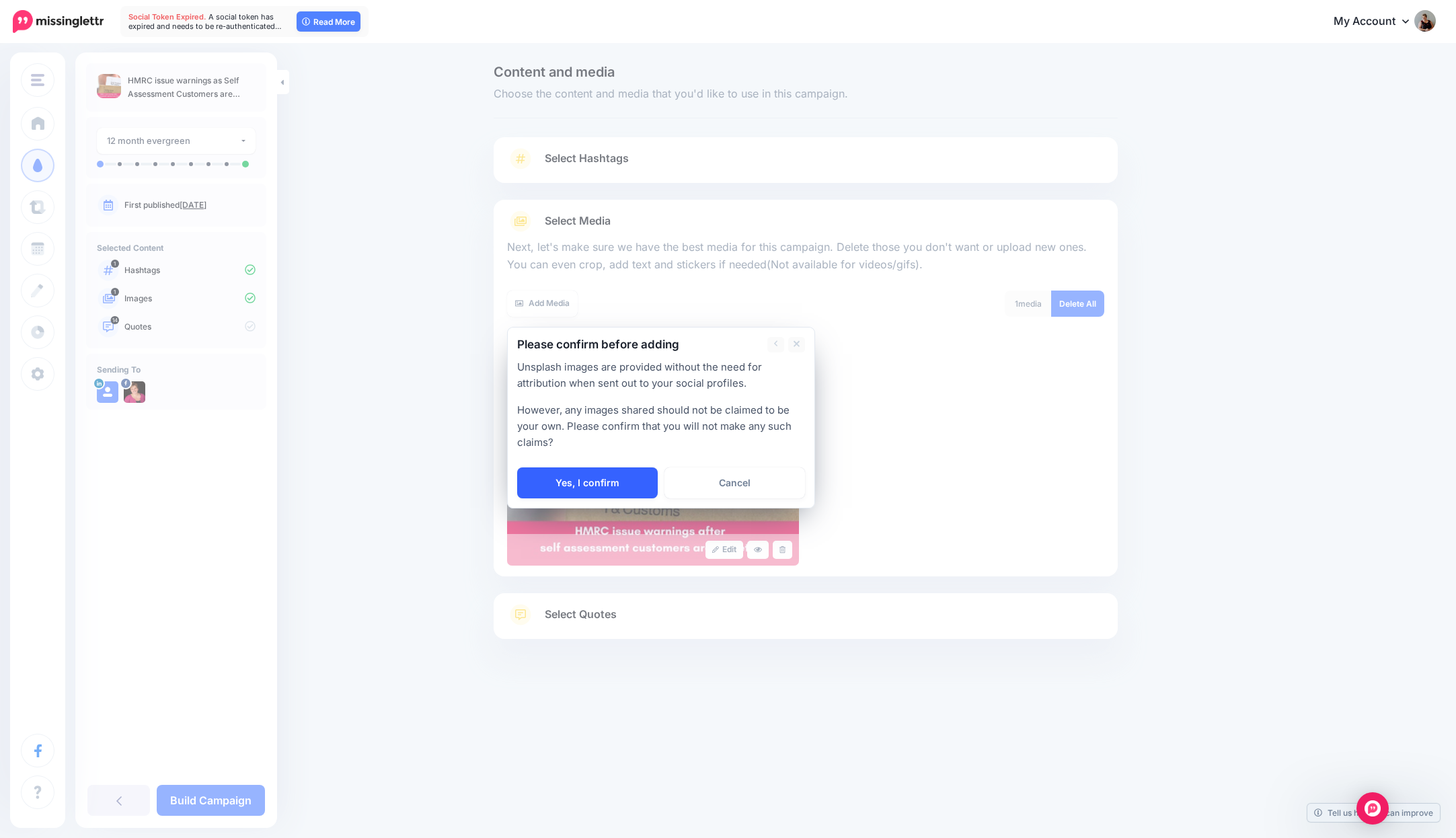
click at [577, 482] on link "Yes, I confirm" at bounding box center [587, 483] width 141 height 31
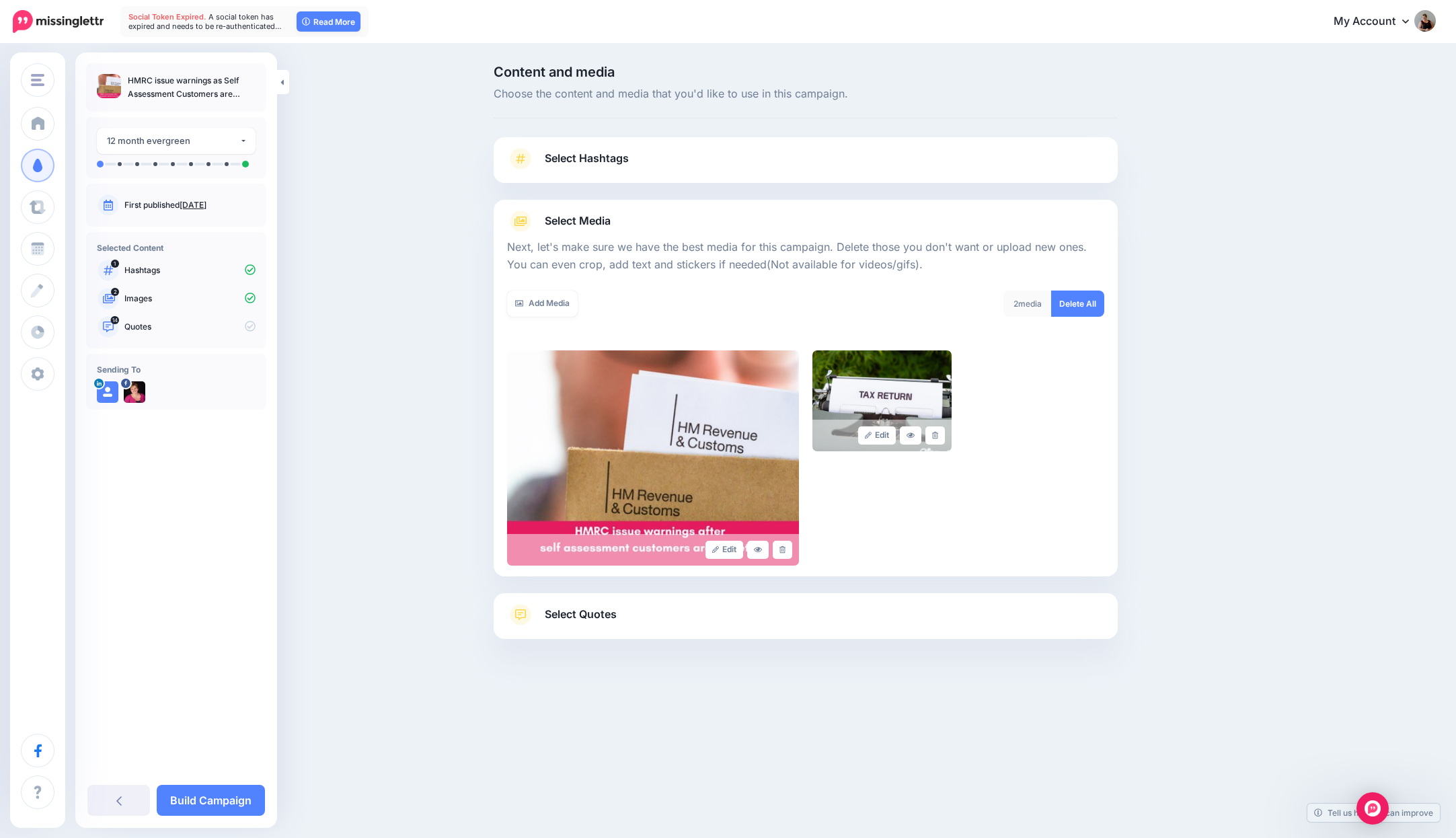
click at [594, 616] on span "Select Quotes" at bounding box center [580, 614] width 71 height 19
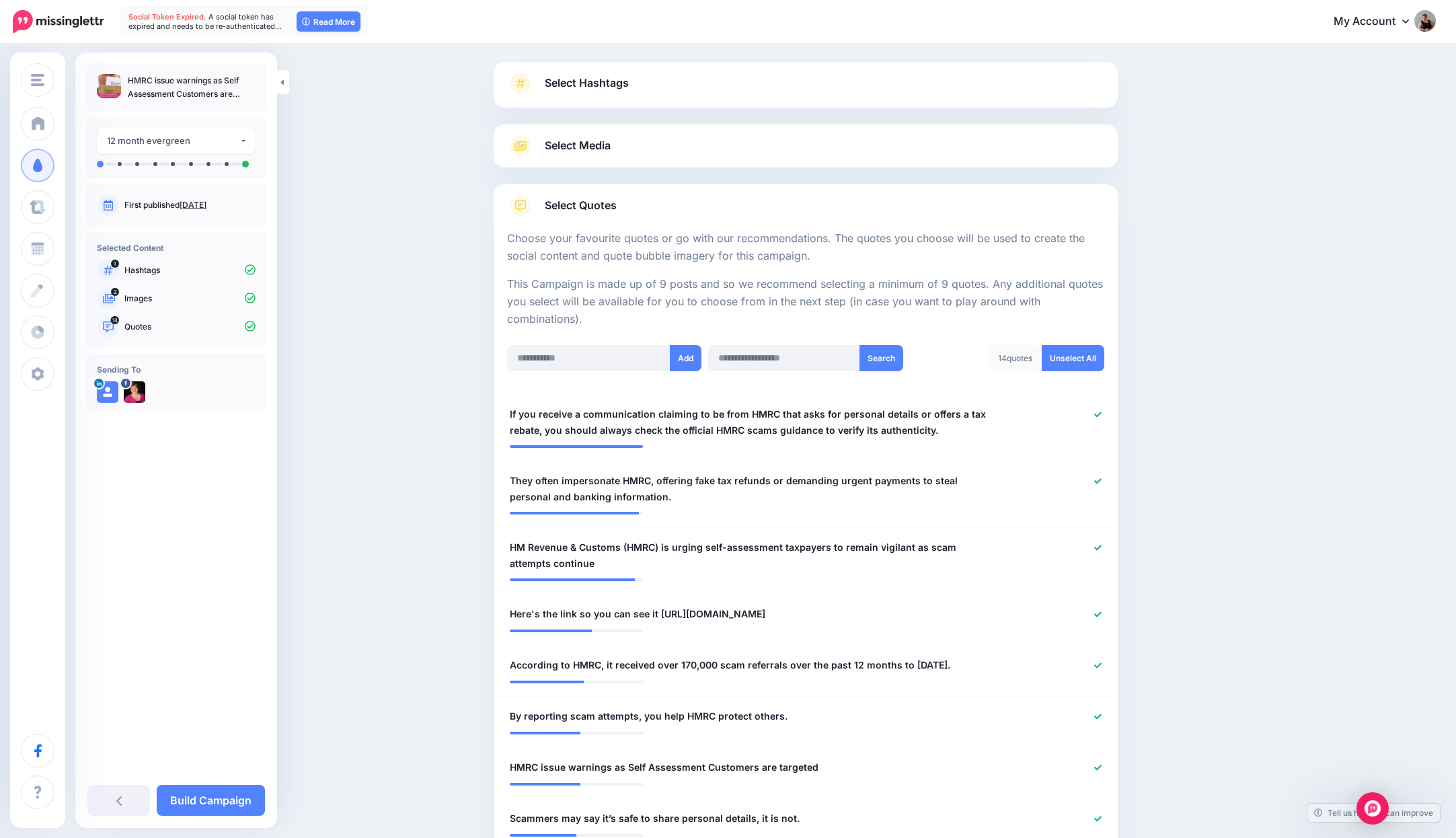
scroll to position [76, 0]
click at [244, 145] on button "12 month evergreen" at bounding box center [176, 141] width 159 height 26
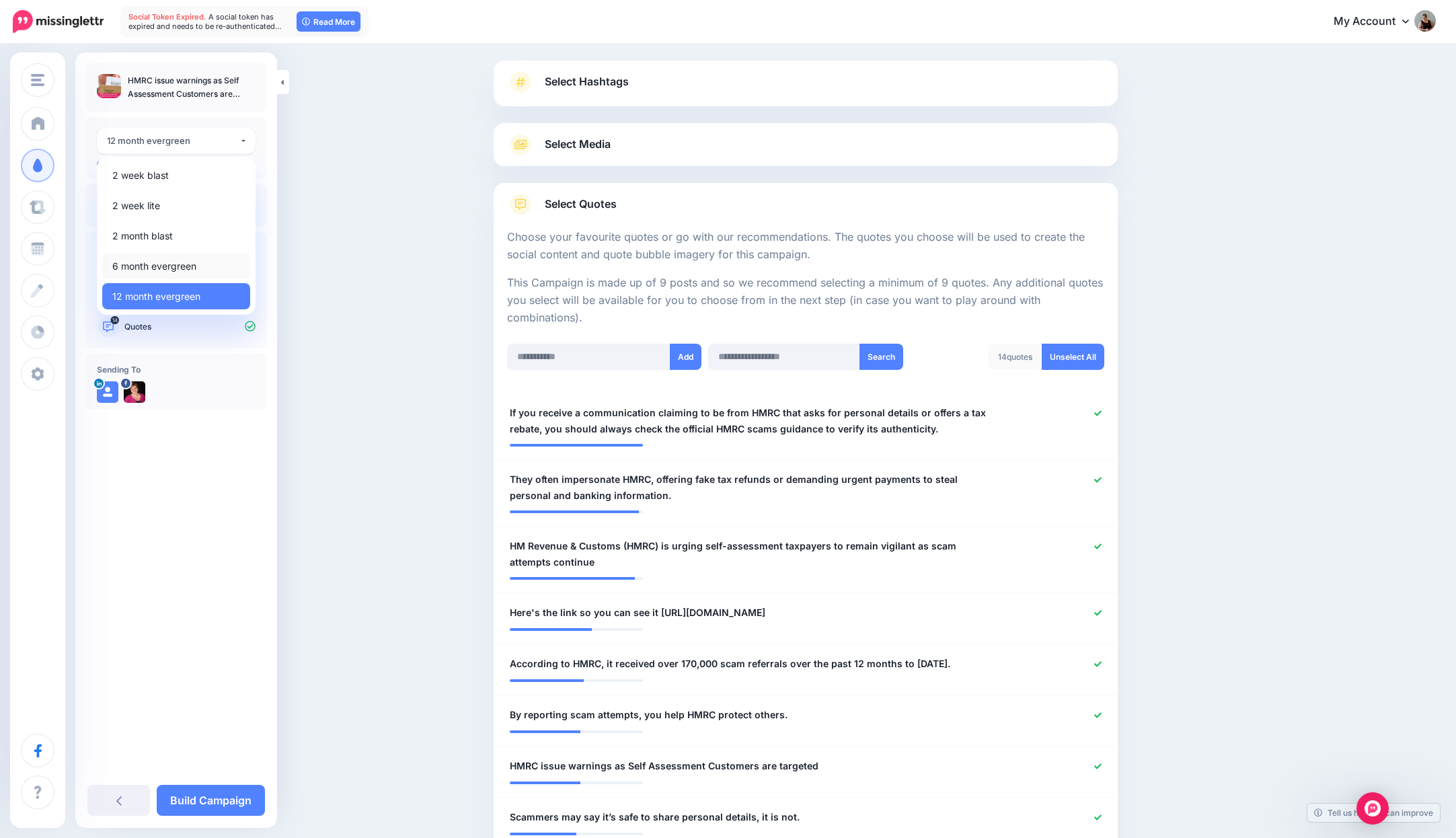
click at [201, 265] on link "6 month evergreen" at bounding box center [175, 265] width 148 height 26
select select "****"
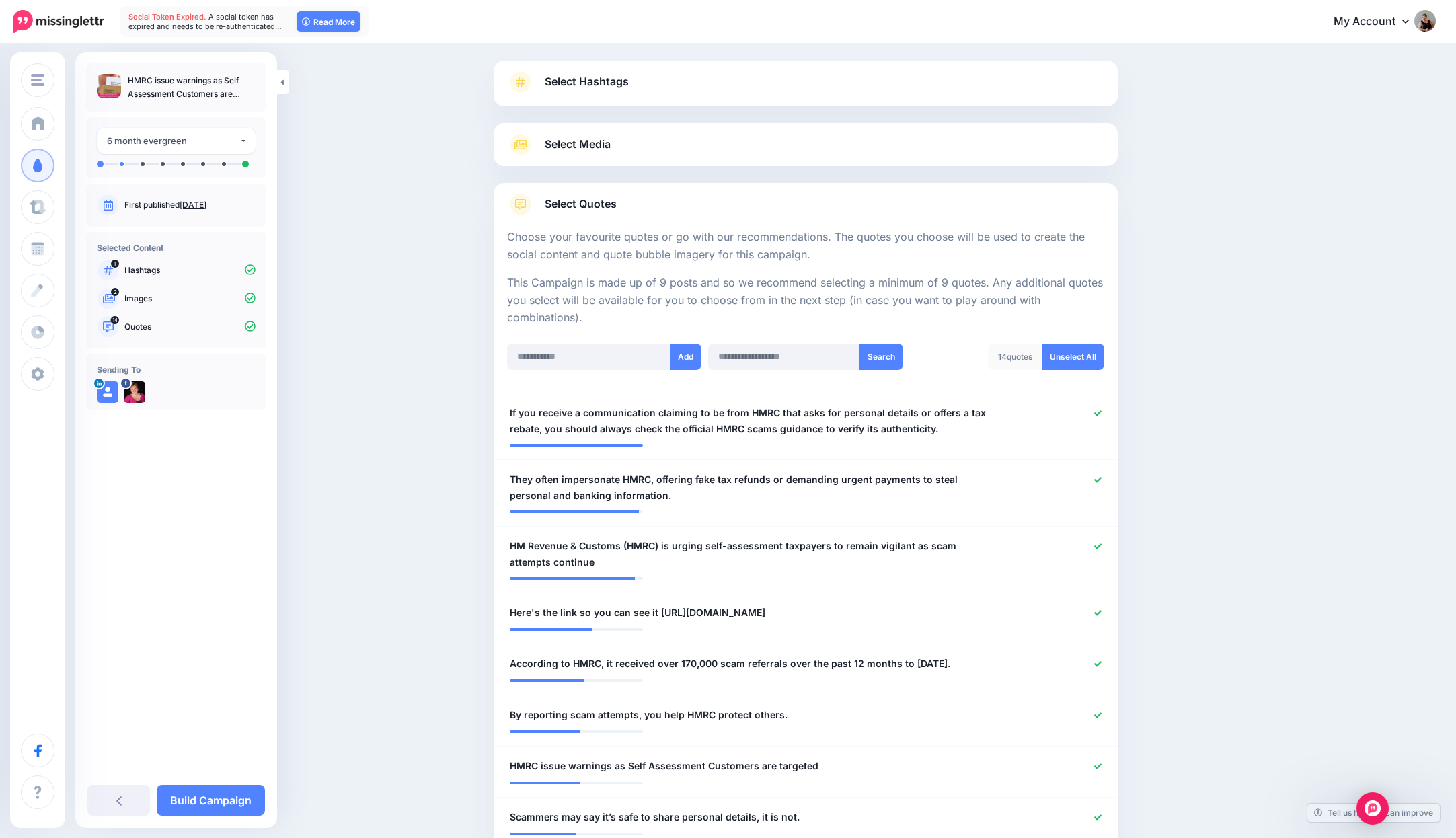
scroll to position [205, 0]
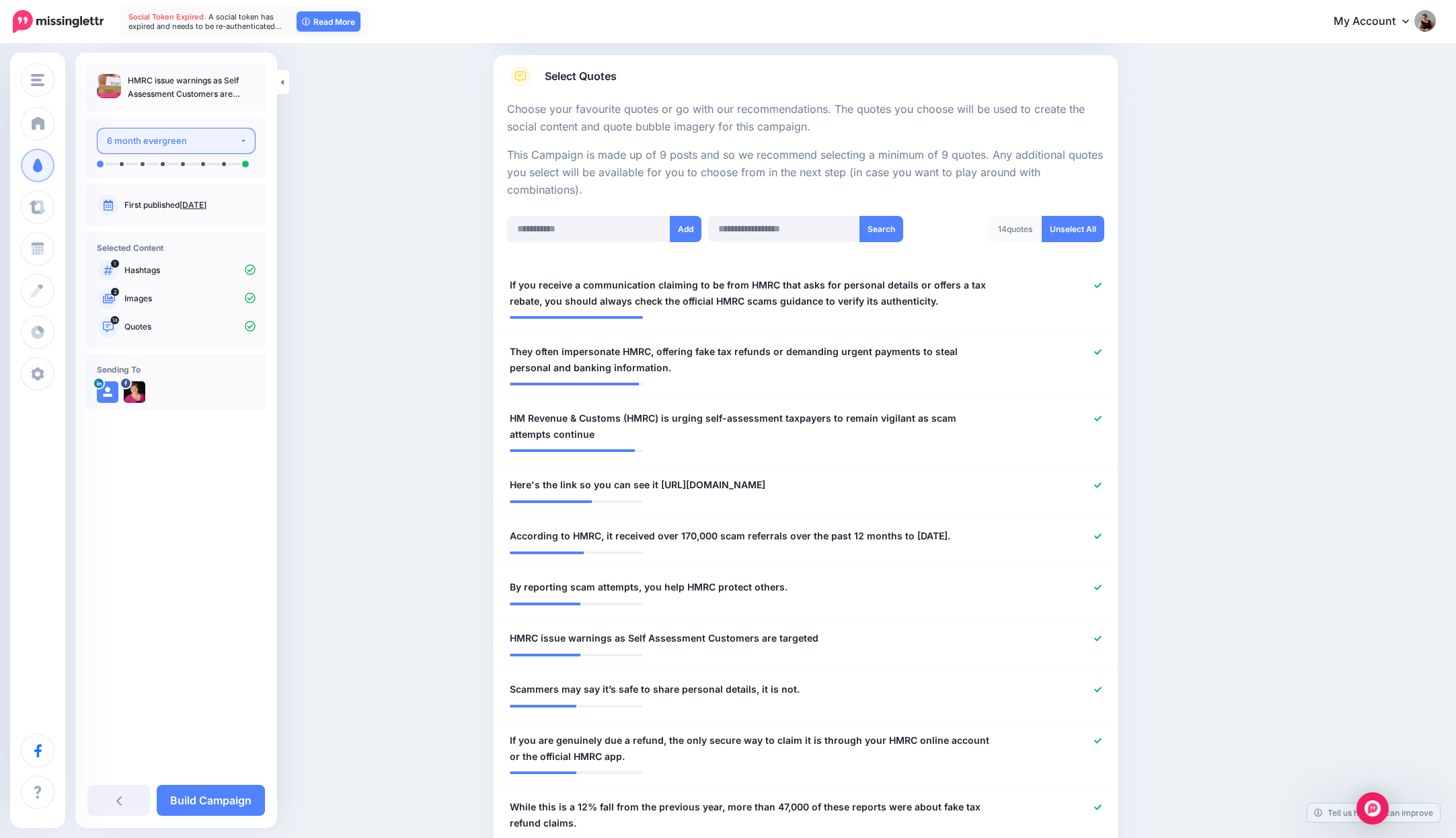
click at [240, 139] on button "6 month evergreen" at bounding box center [176, 141] width 159 height 26
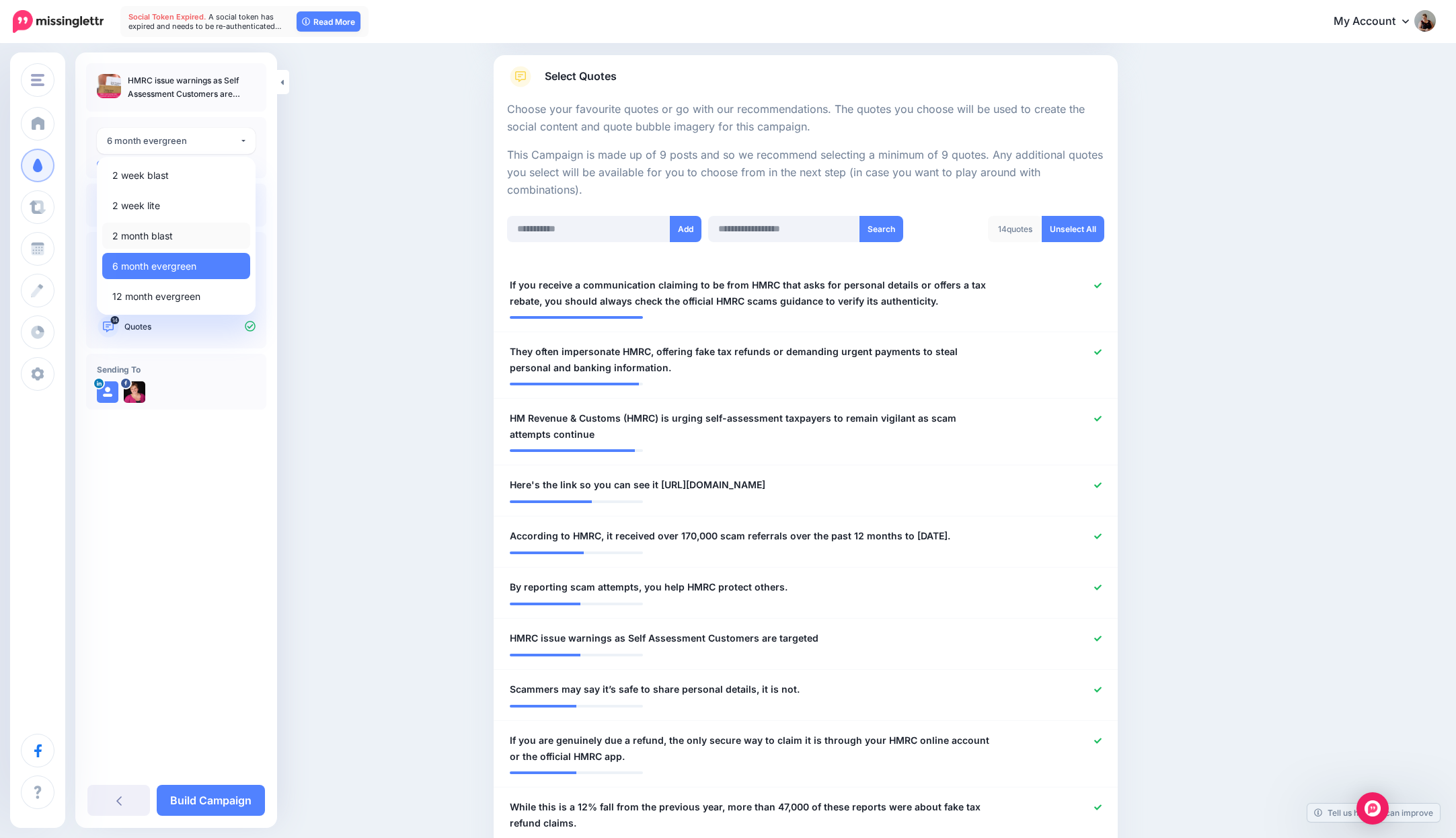
click at [218, 232] on link "2 month blast" at bounding box center [175, 235] width 148 height 26
select select "****"
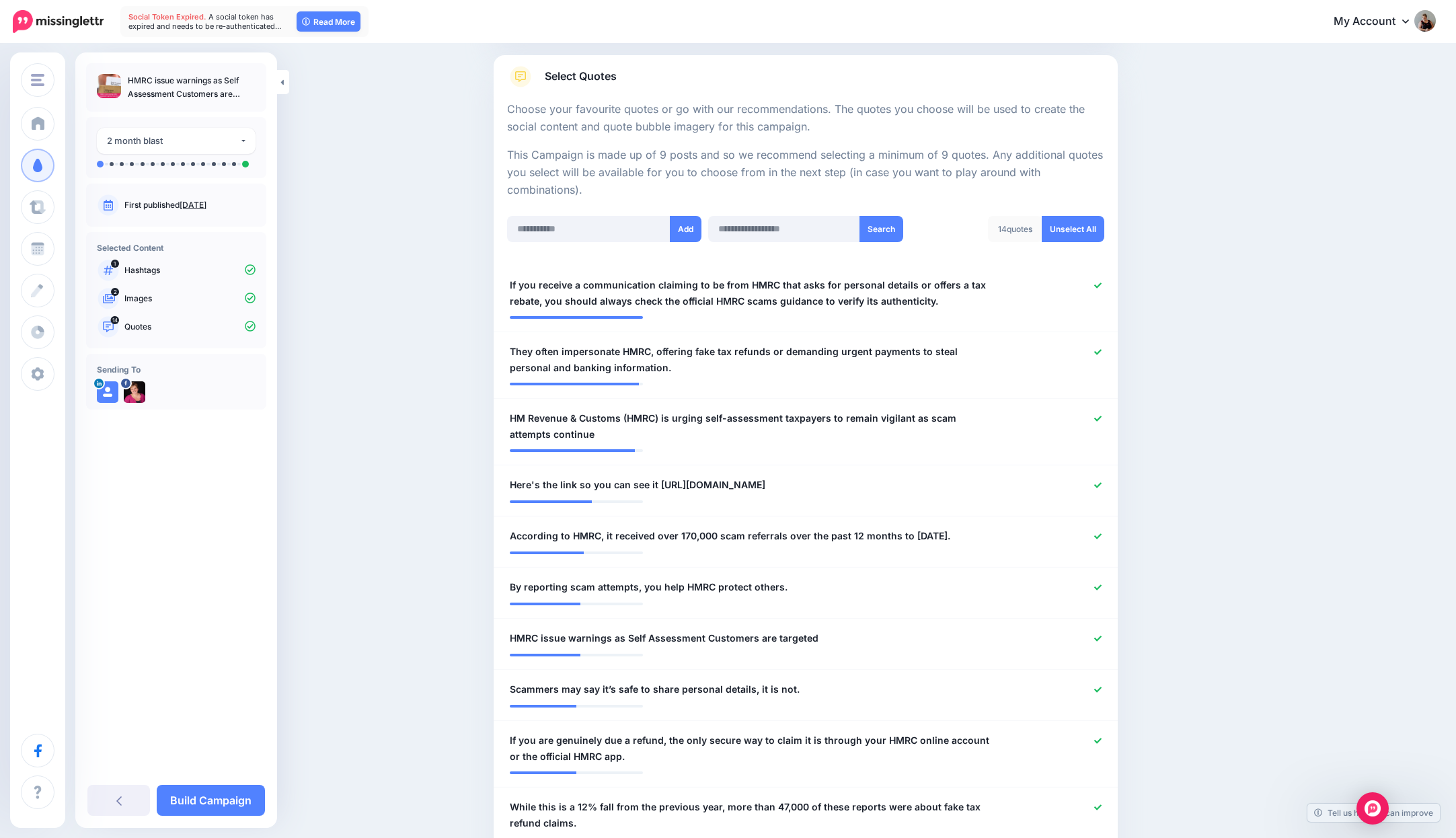
scroll to position [332, 0]
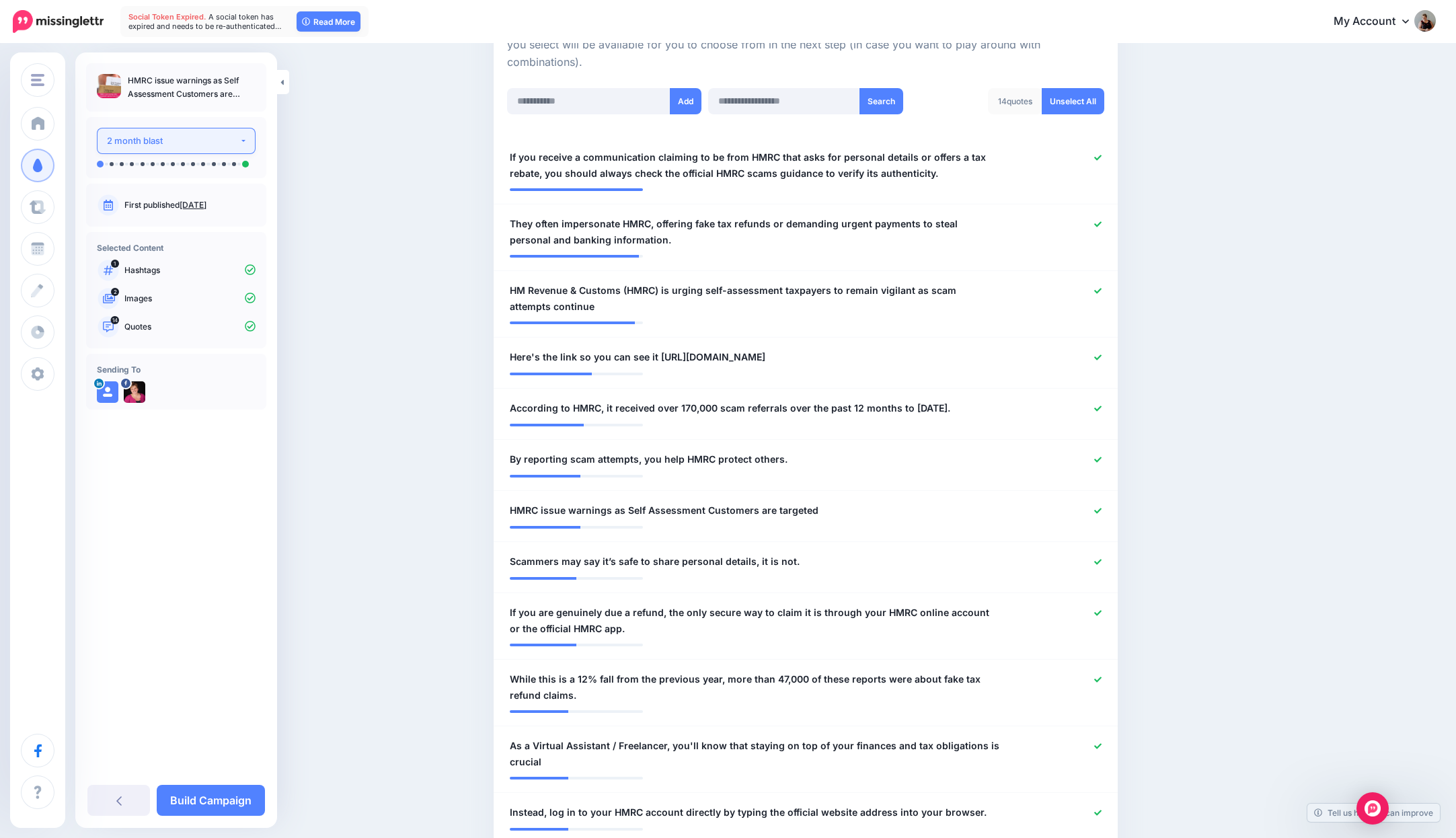
click at [236, 143] on div "2 month blast" at bounding box center [172, 141] width 132 height 16
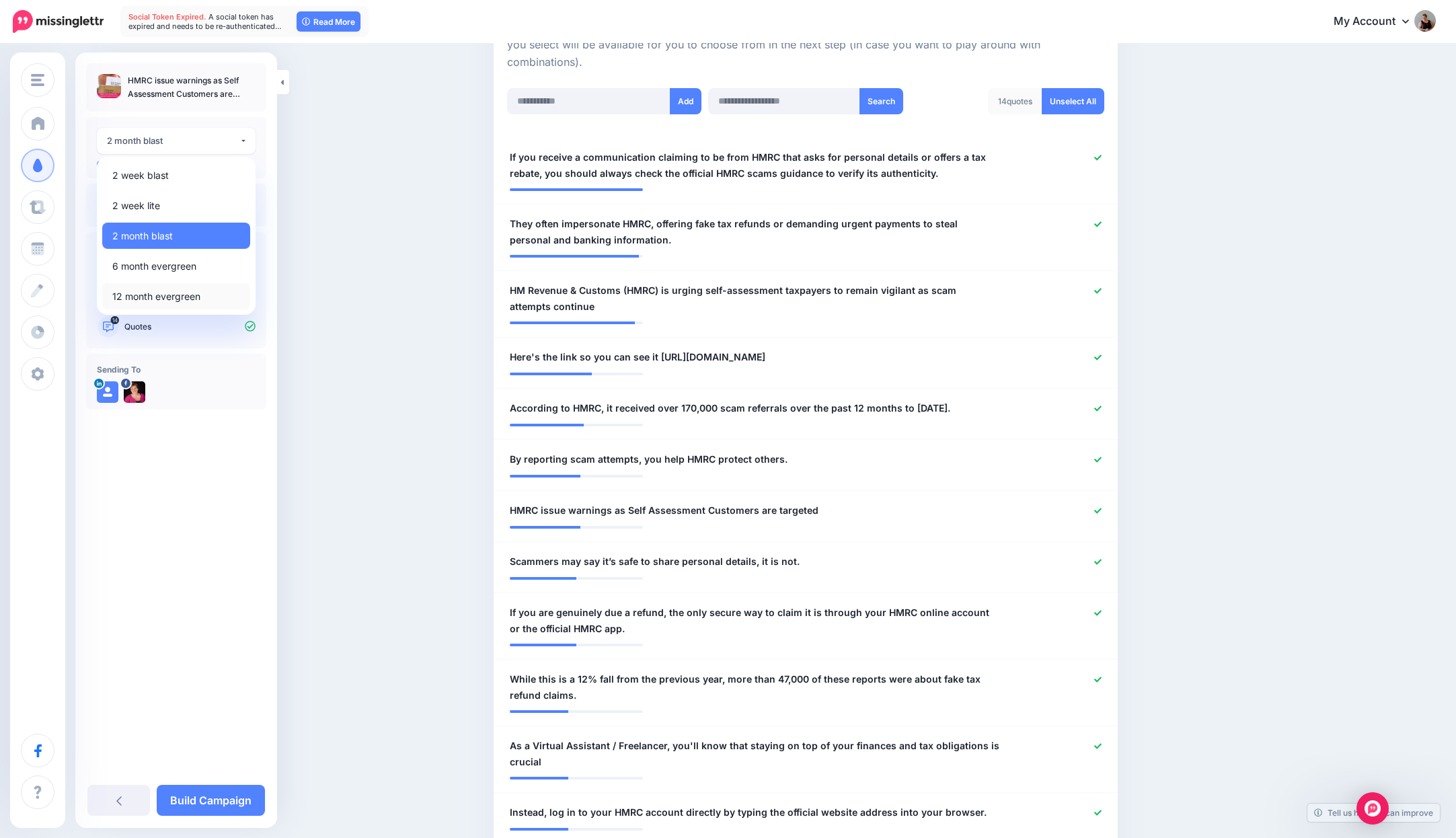
click at [183, 301] on span "12 month evergreen" at bounding box center [157, 297] width 88 height 16
select select "****"
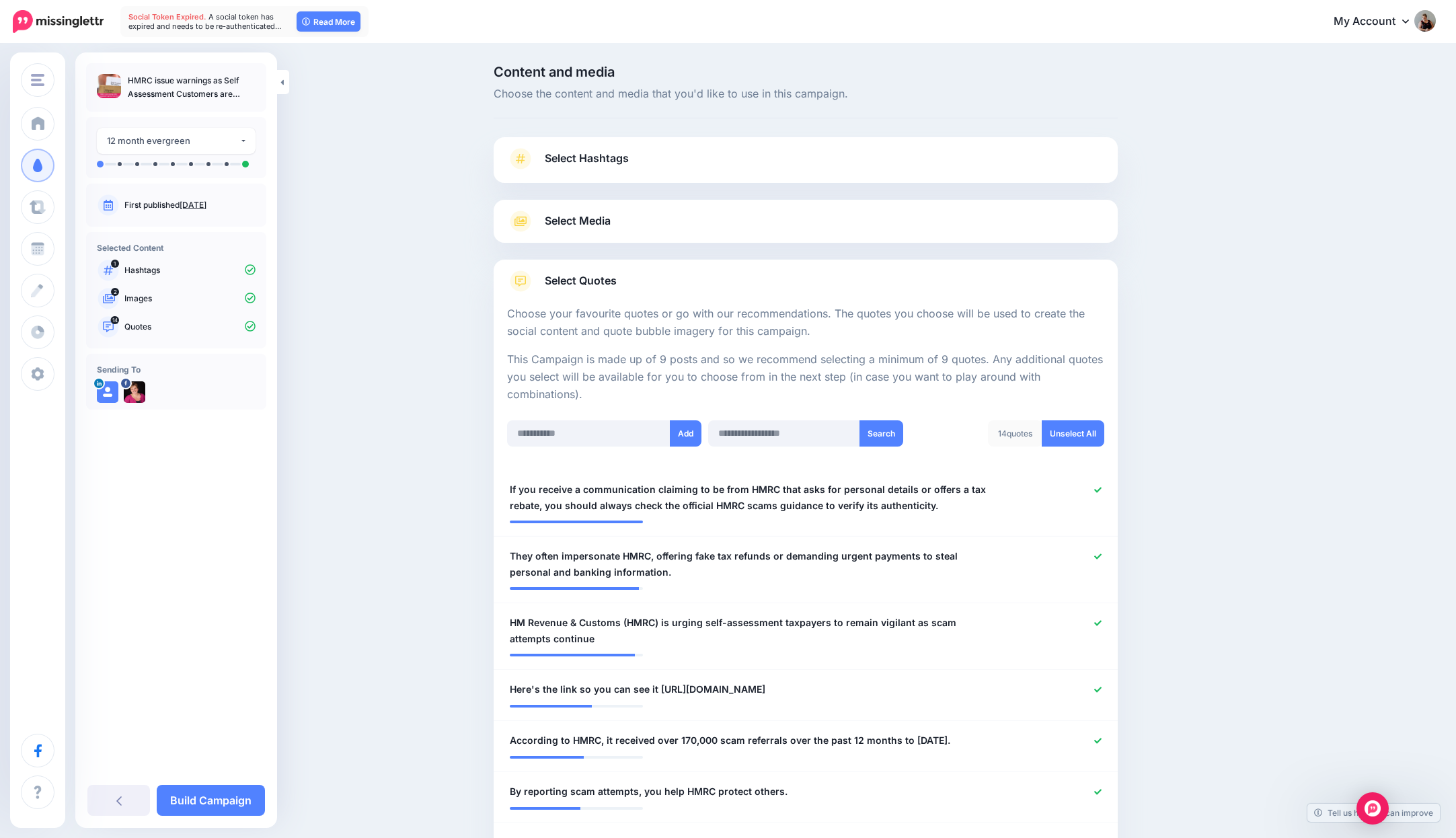
scroll to position [1, 0]
click at [681, 431] on button "Add" at bounding box center [685, 433] width 31 height 26
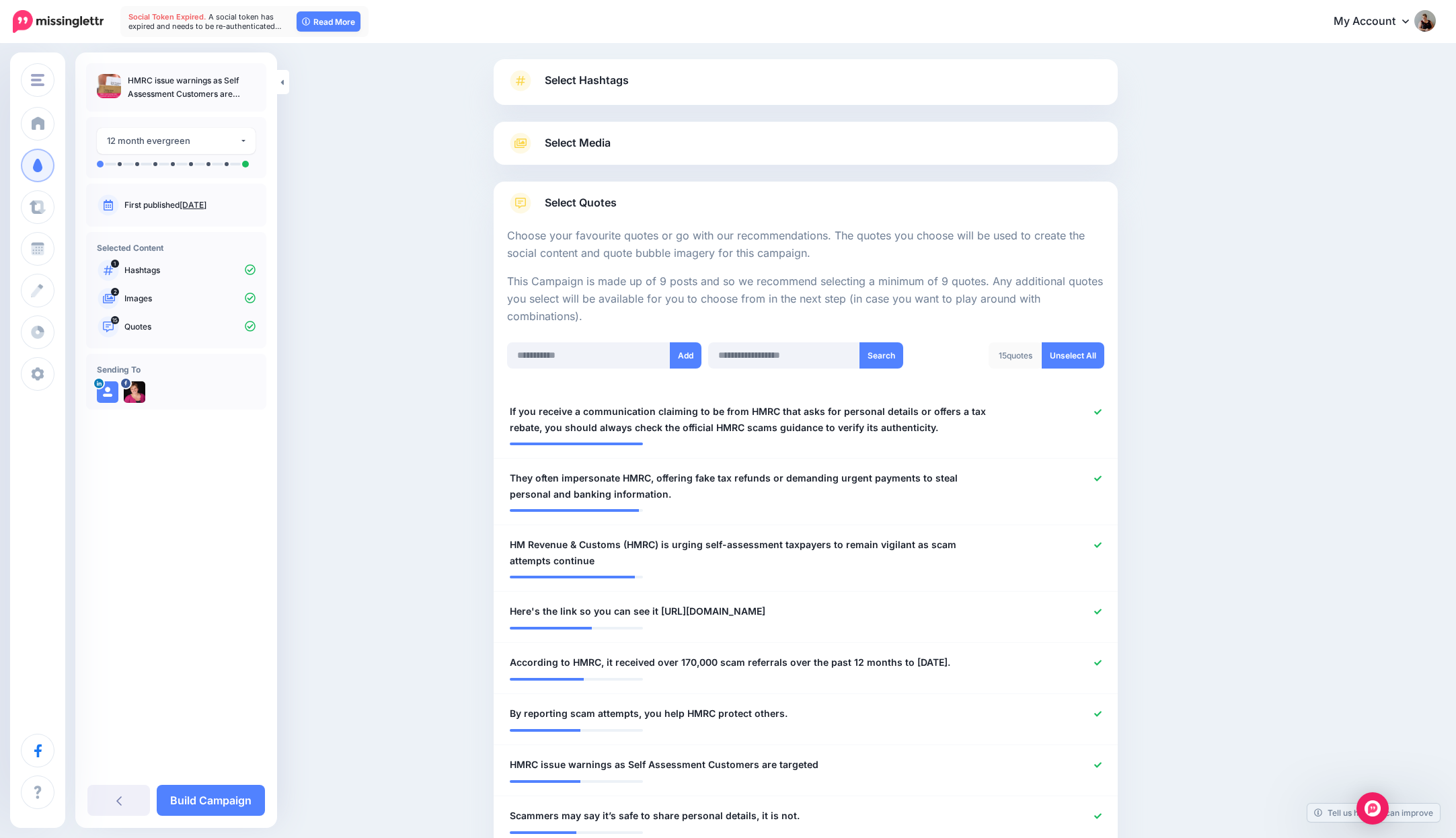
scroll to position [80, 0]
click at [230, 796] on link "Build Campaign" at bounding box center [211, 801] width 109 height 31
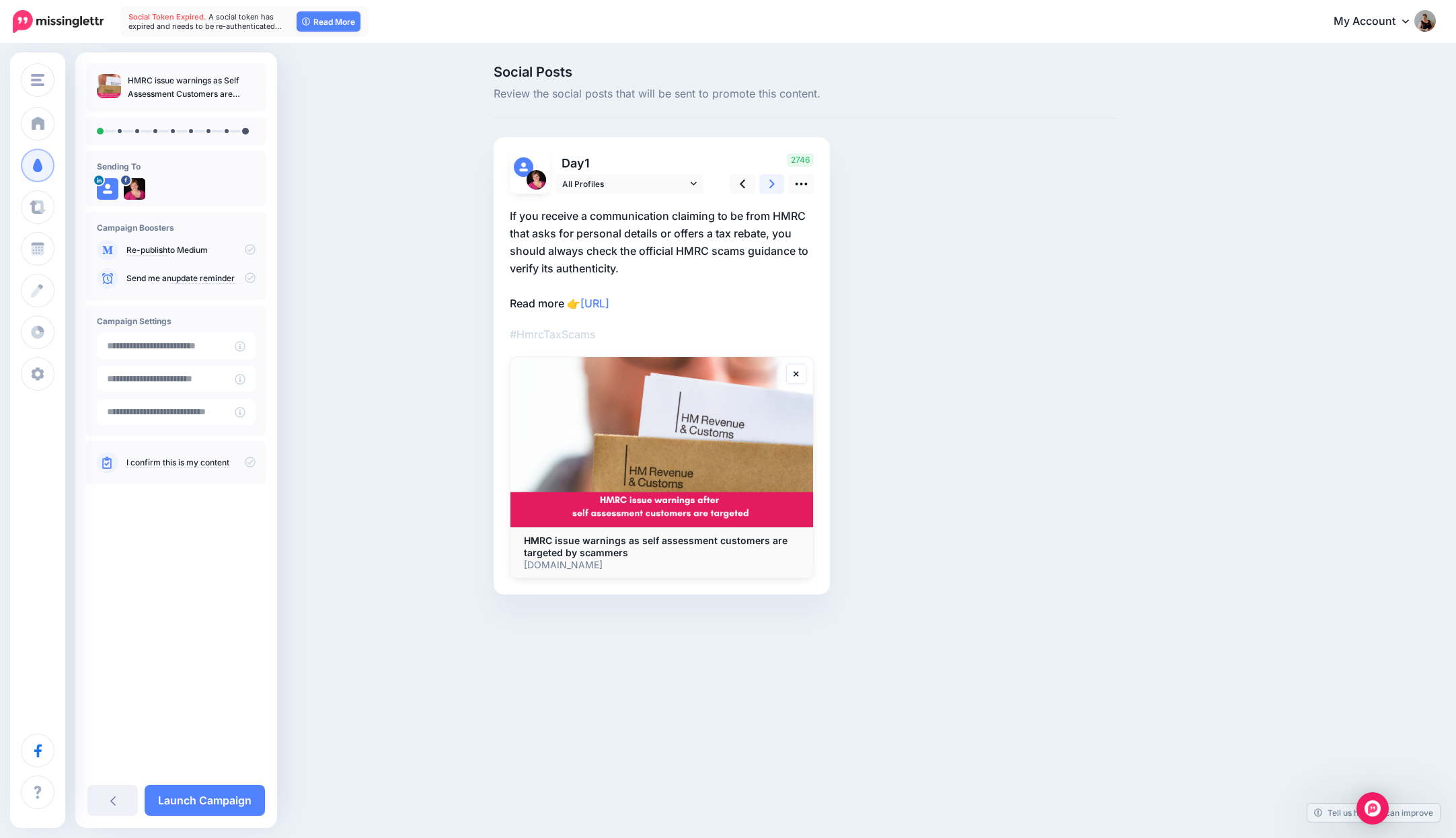
click at [765, 183] on link at bounding box center [772, 184] width 25 height 20
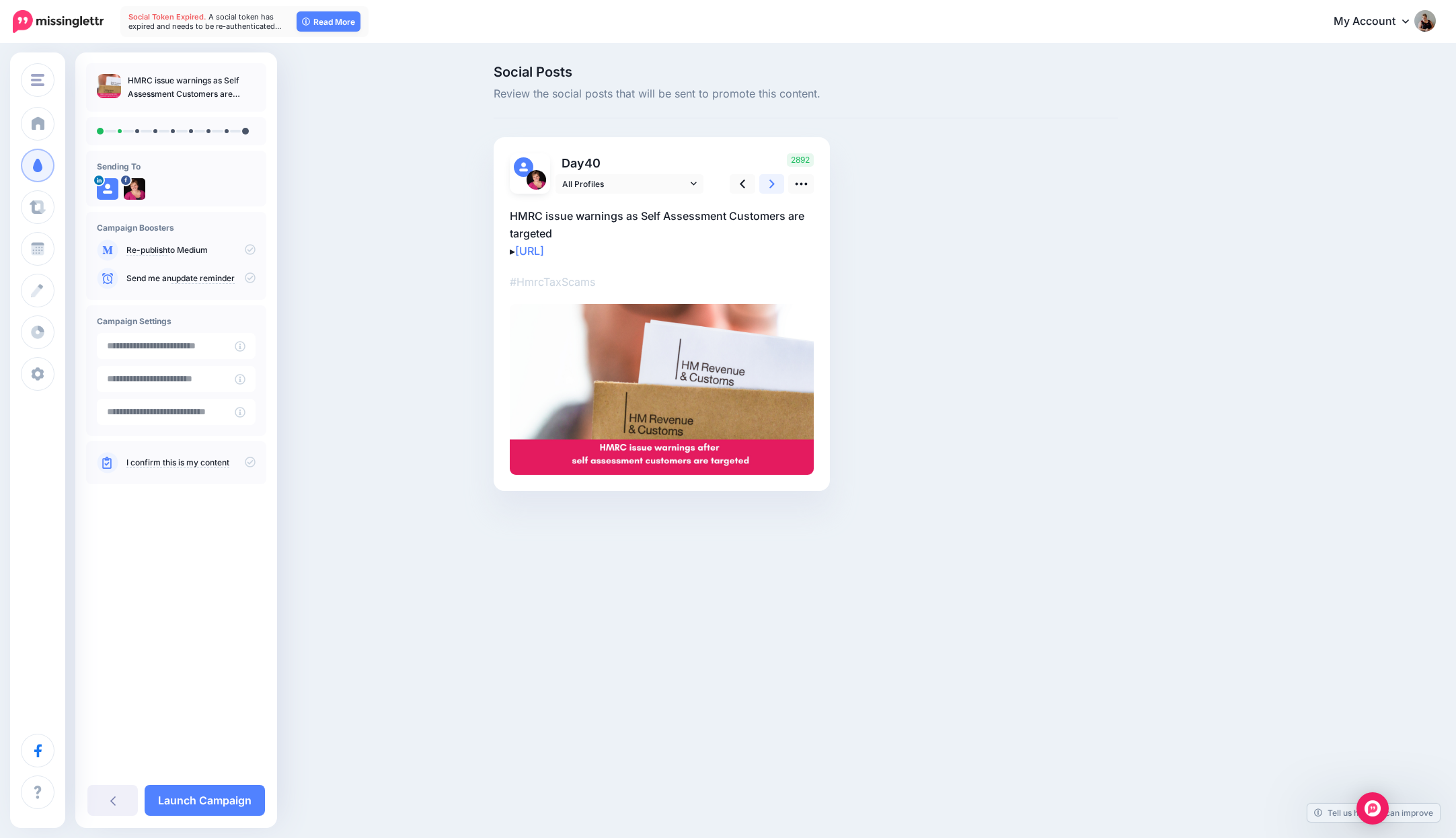
click at [767, 183] on link at bounding box center [772, 184] width 25 height 20
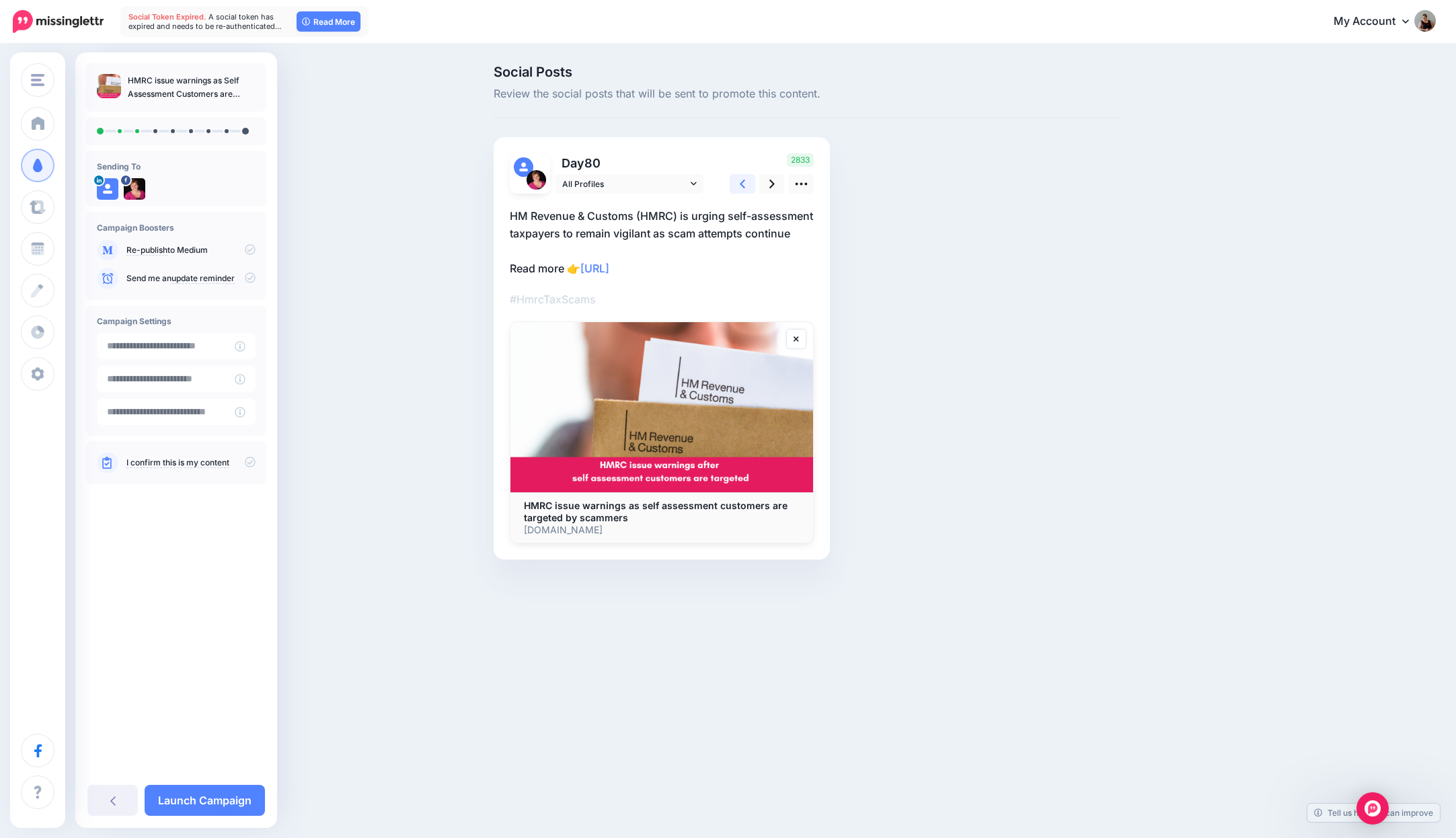
click at [742, 185] on icon at bounding box center [742, 183] width 5 height 9
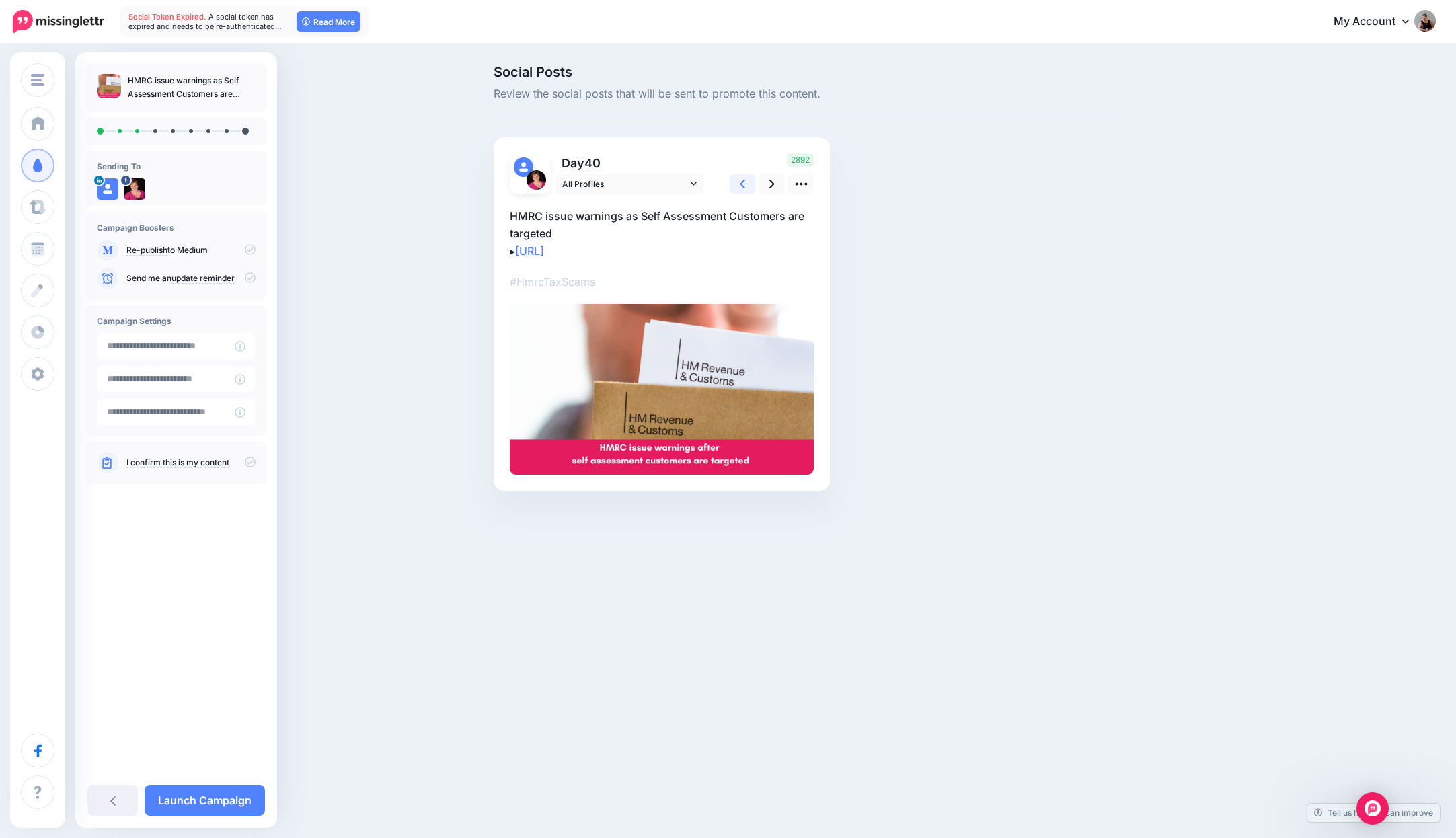
click at [739, 181] on link at bounding box center [742, 184] width 25 height 20
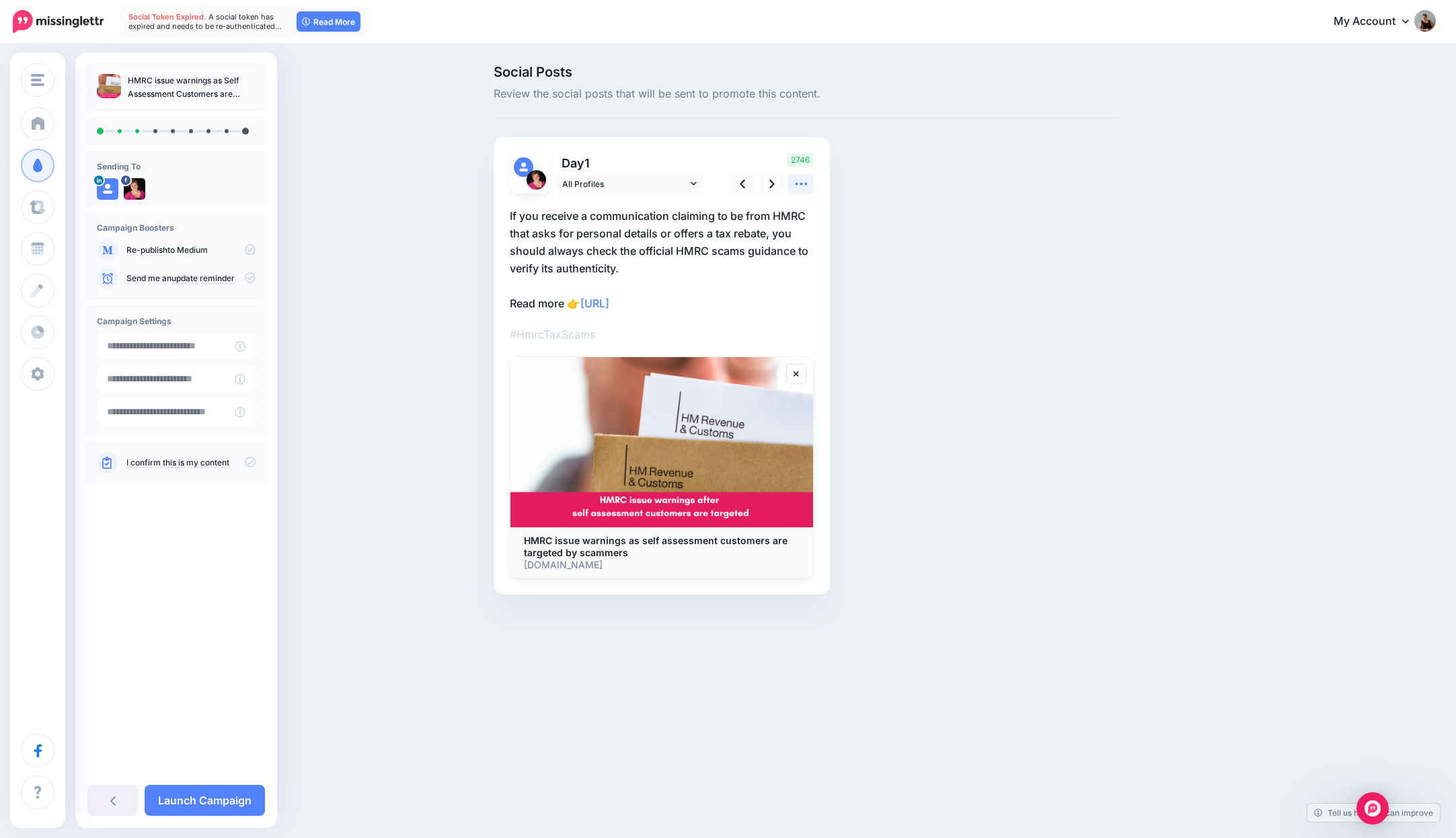
click at [798, 185] on icon at bounding box center [801, 184] width 14 height 14
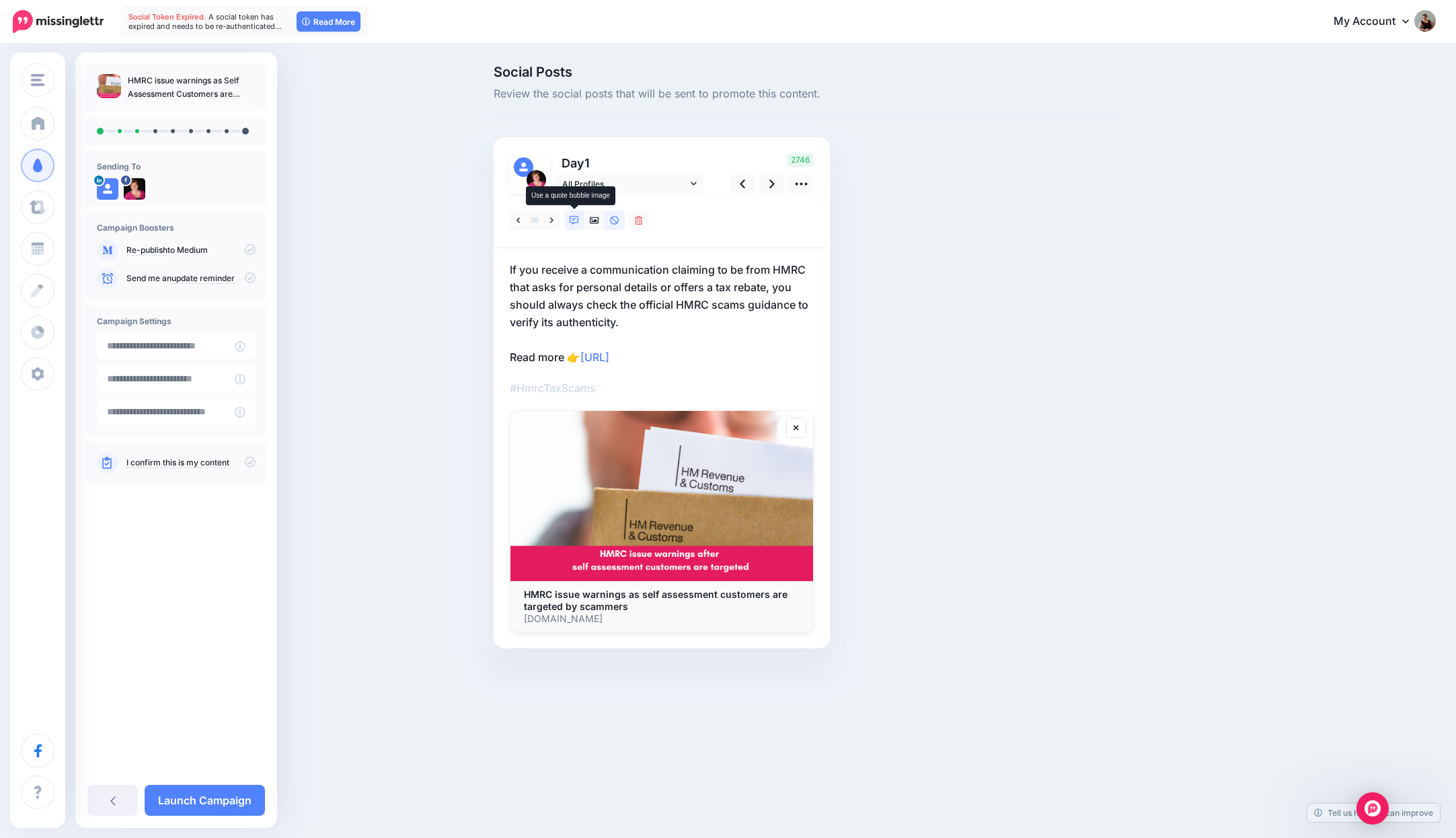
click at [572, 224] on icon at bounding box center [575, 220] width 10 height 10
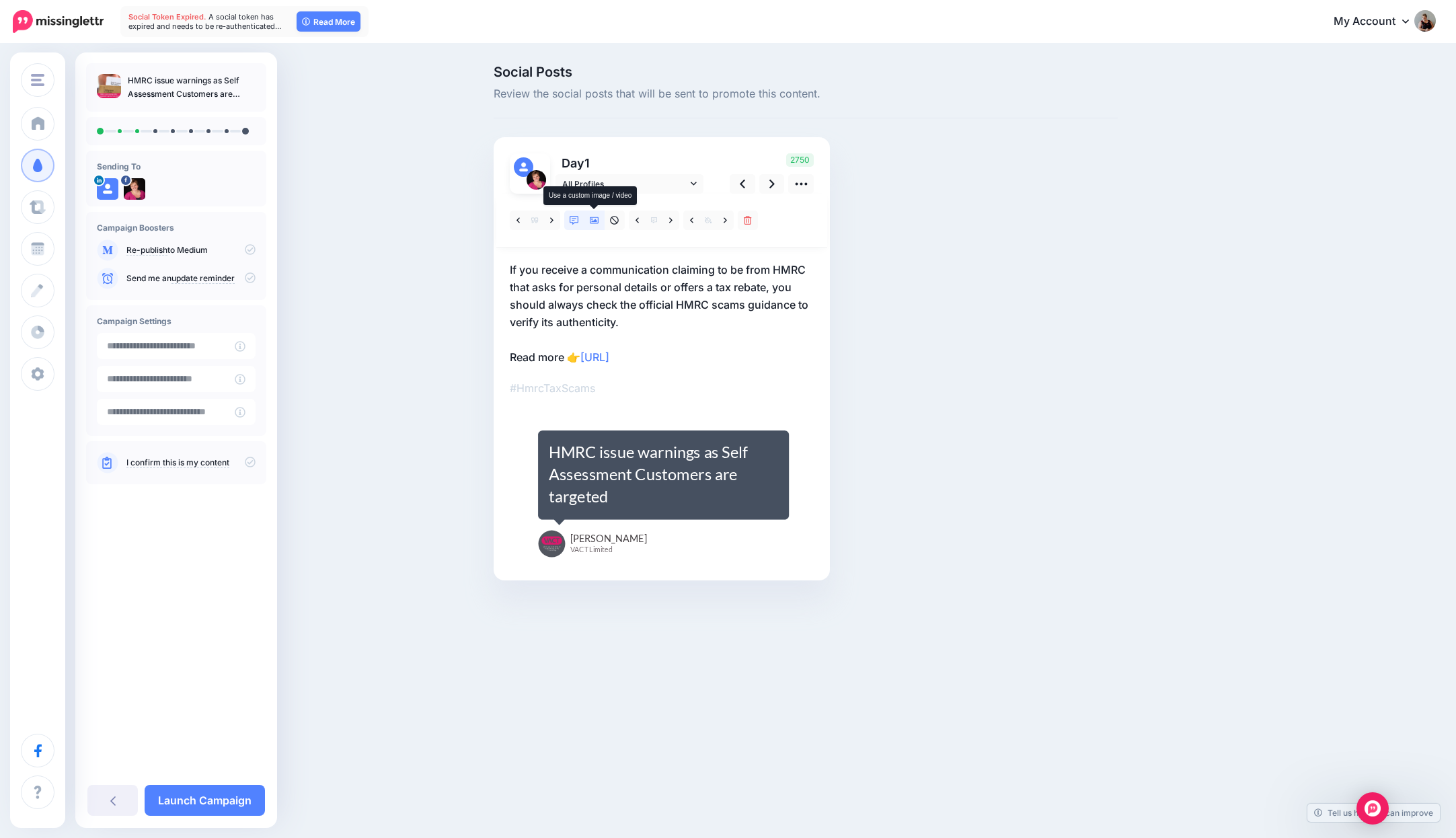
click at [591, 220] on icon at bounding box center [594, 220] width 10 height 10
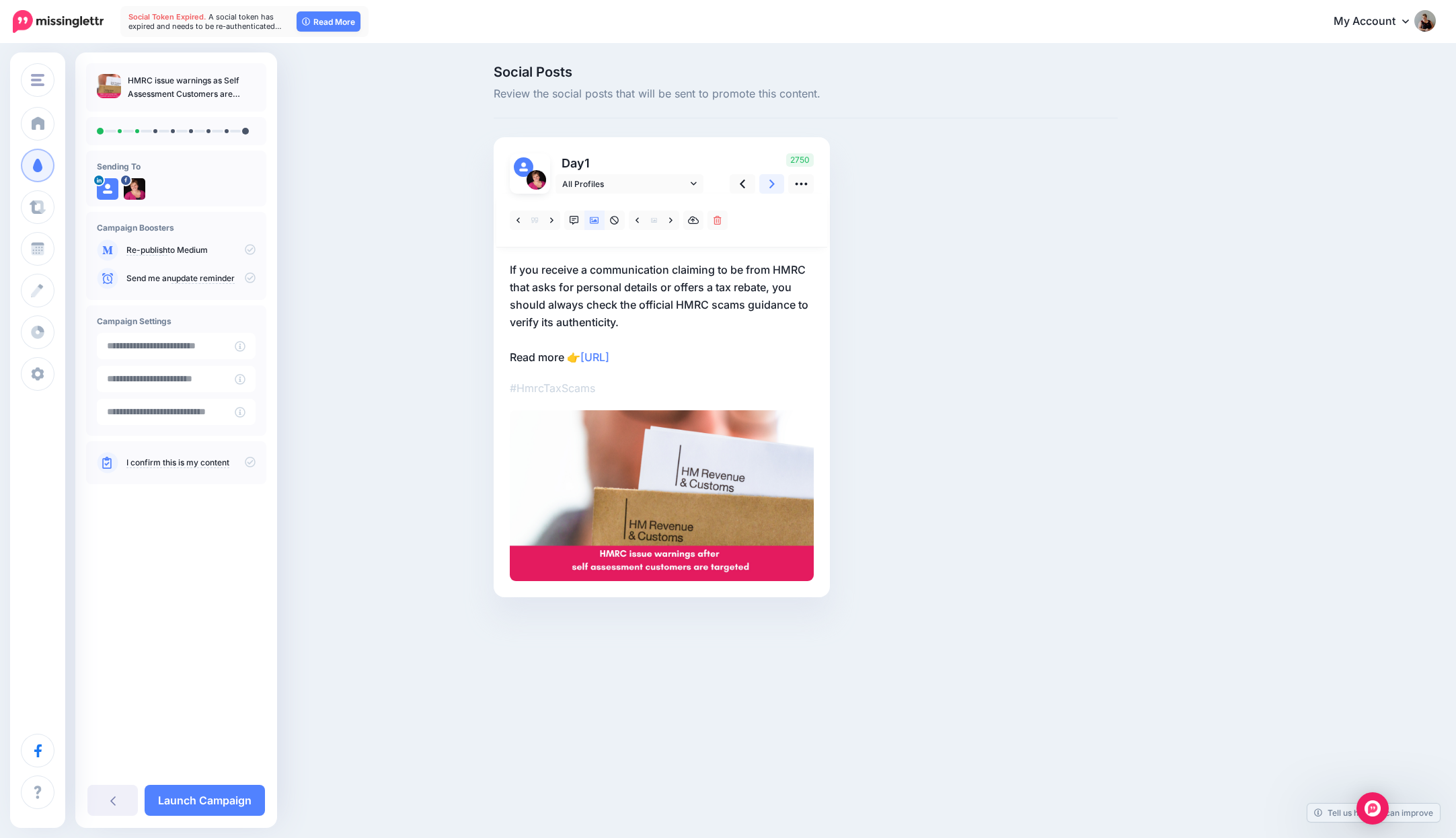
click at [775, 184] on icon at bounding box center [772, 183] width 5 height 9
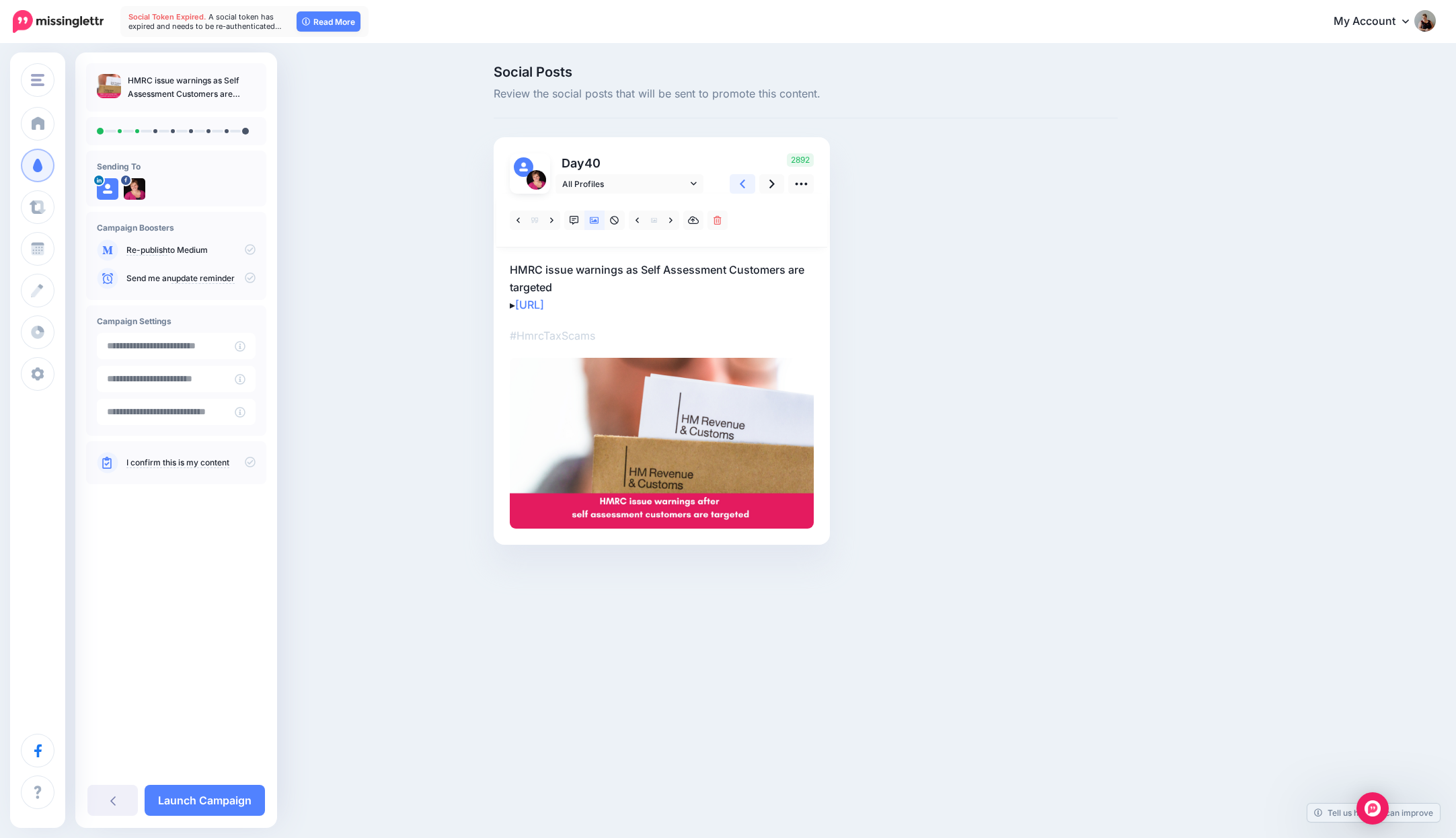
click at [747, 184] on link at bounding box center [742, 184] width 25 height 20
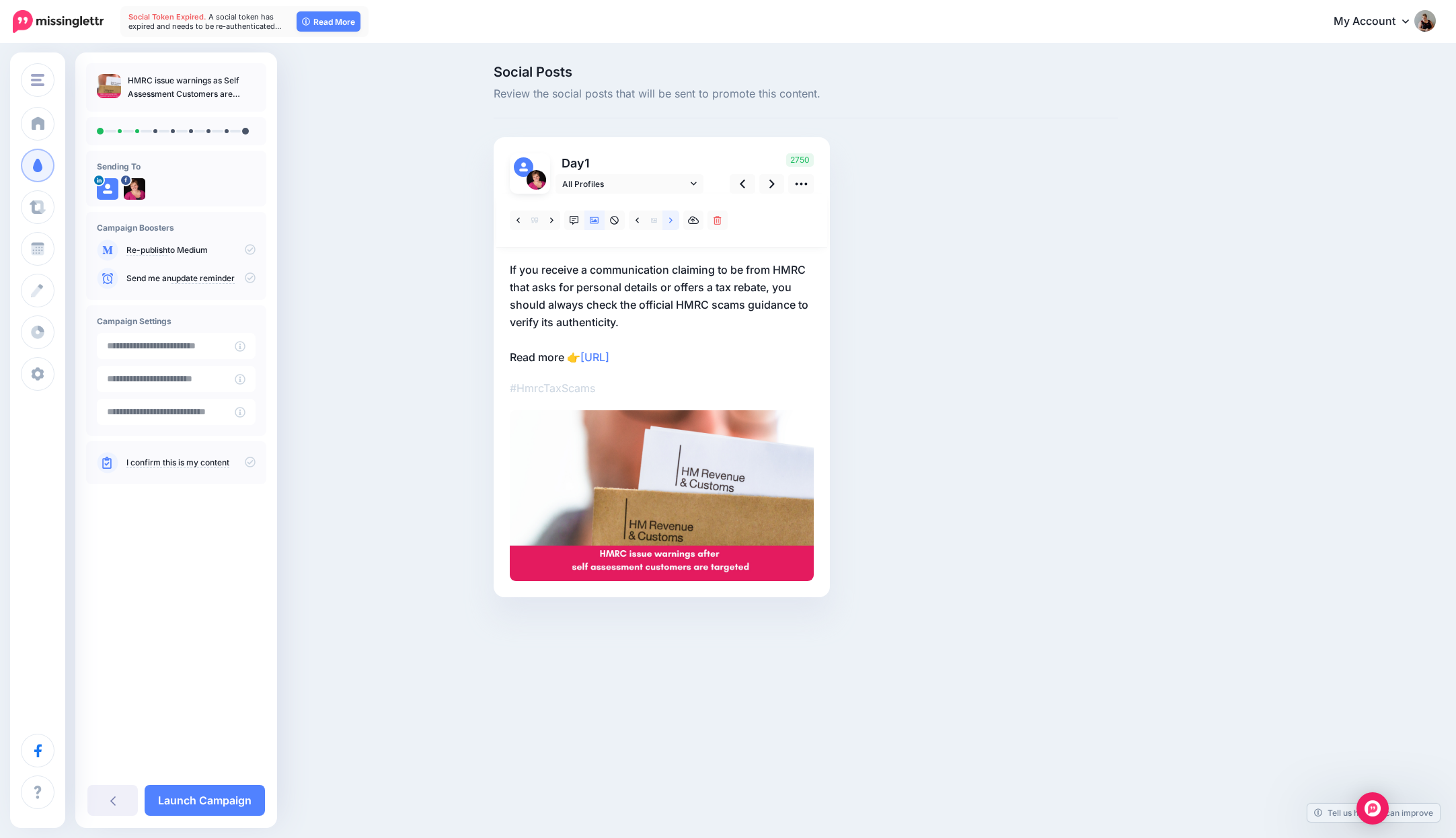
click at [667, 218] on link at bounding box center [671, 220] width 17 height 20
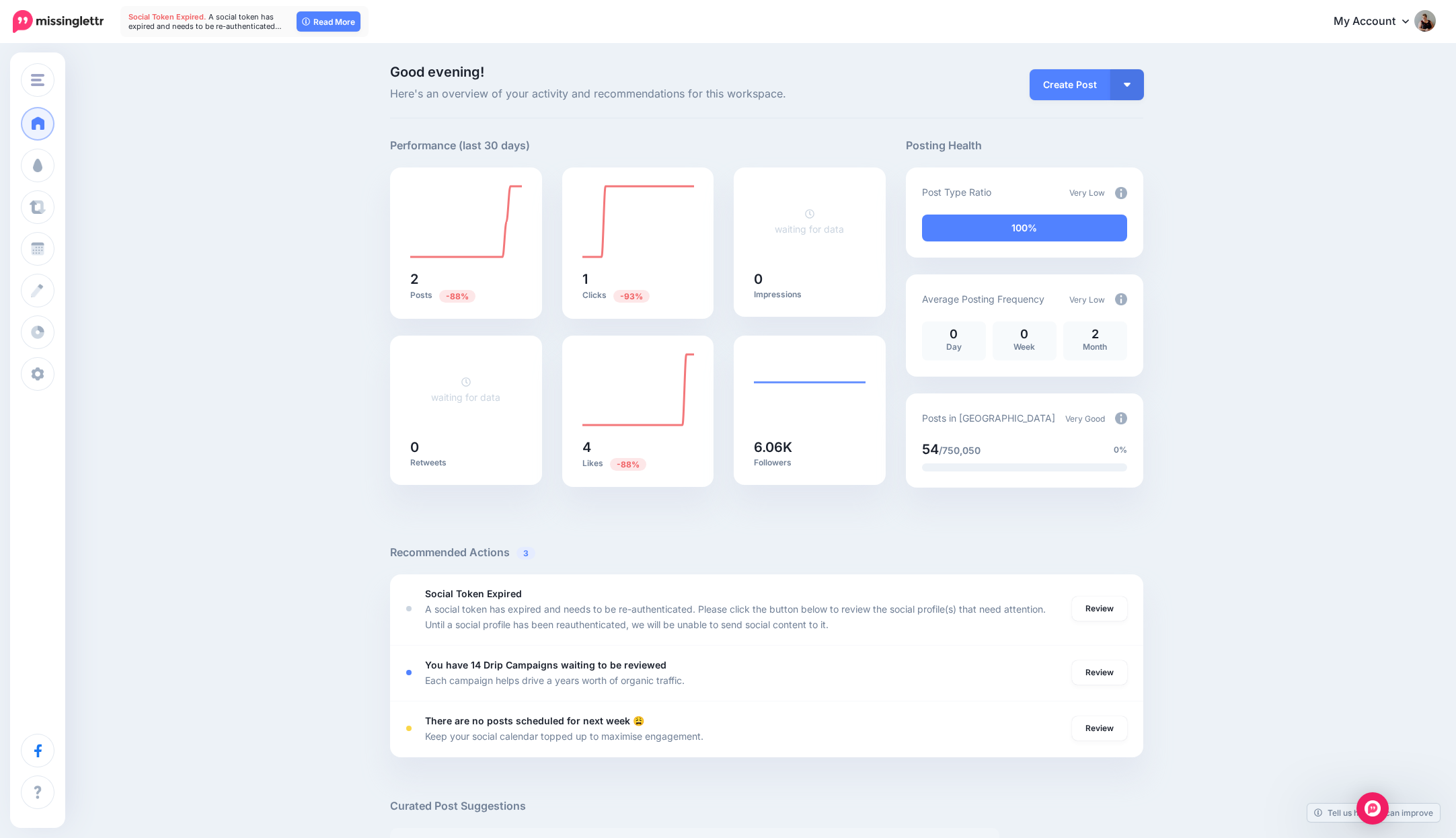
click at [1408, 21] on icon at bounding box center [1405, 22] width 7 height 4
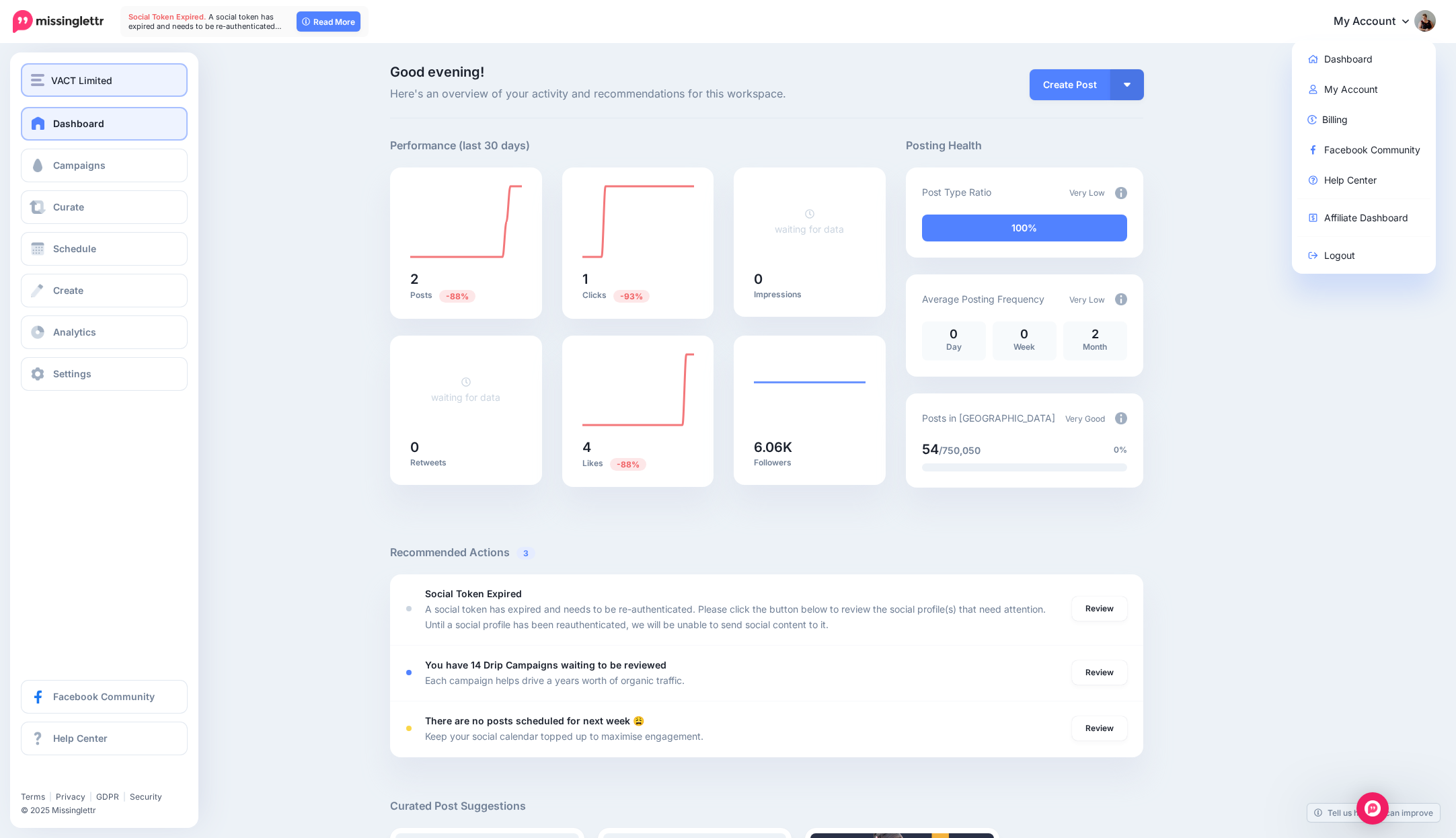
click at [36, 72] on div "VACT Limited" at bounding box center [105, 80] width 147 height 16
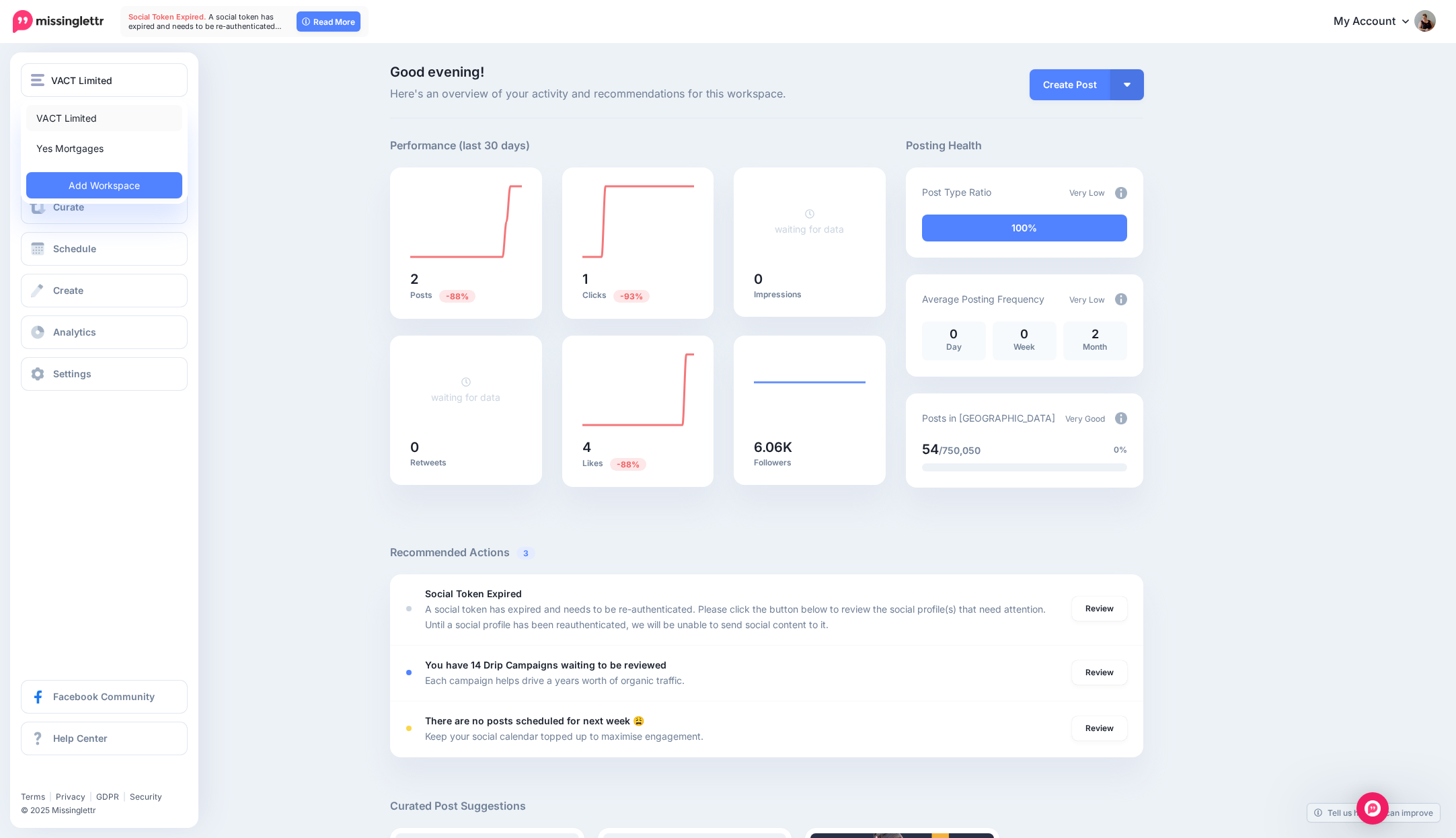
click at [50, 111] on link "VACT Limited" at bounding box center [104, 117] width 156 height 26
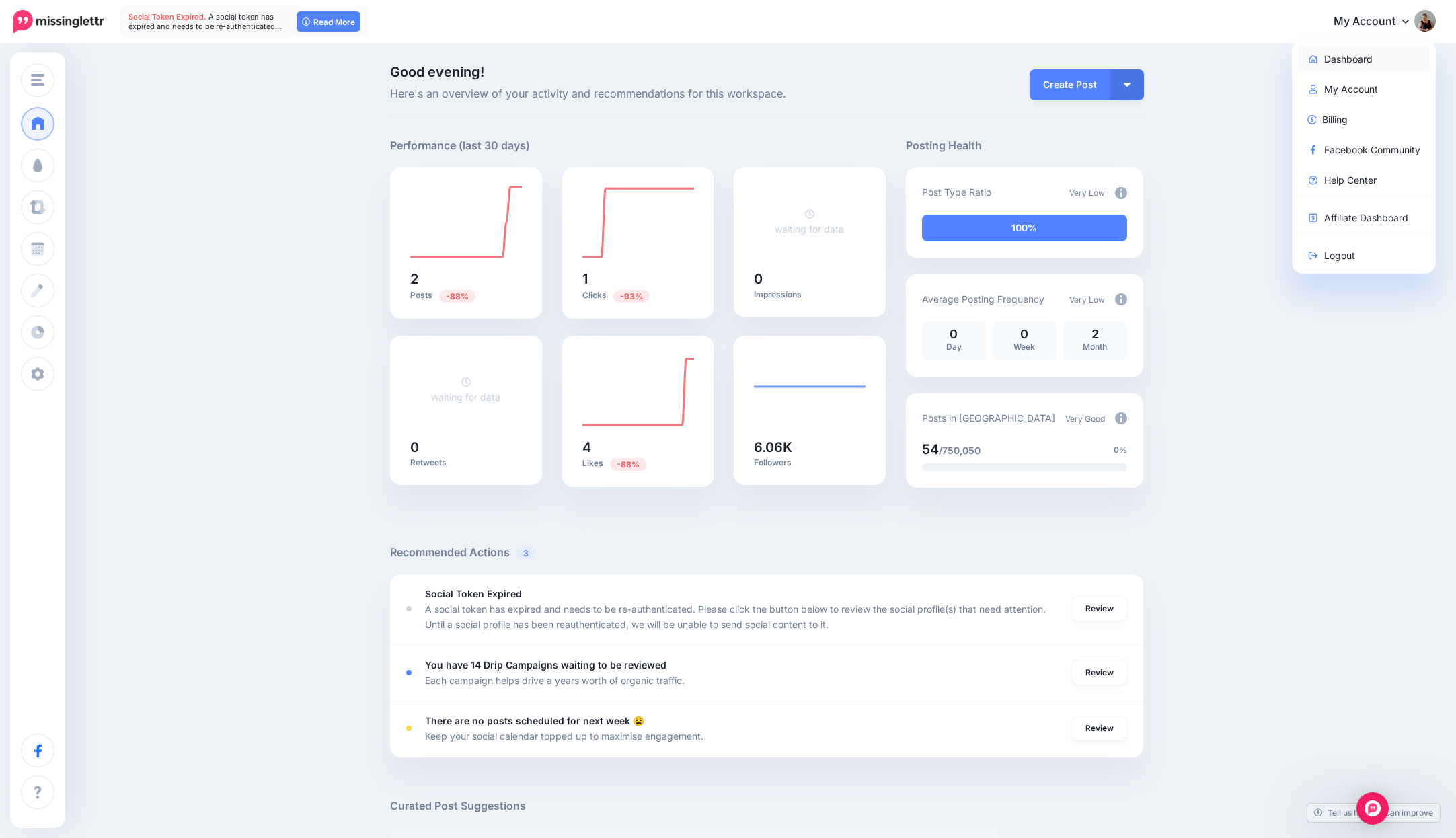
click at [1354, 64] on link "Dashboard" at bounding box center [1364, 59] width 134 height 26
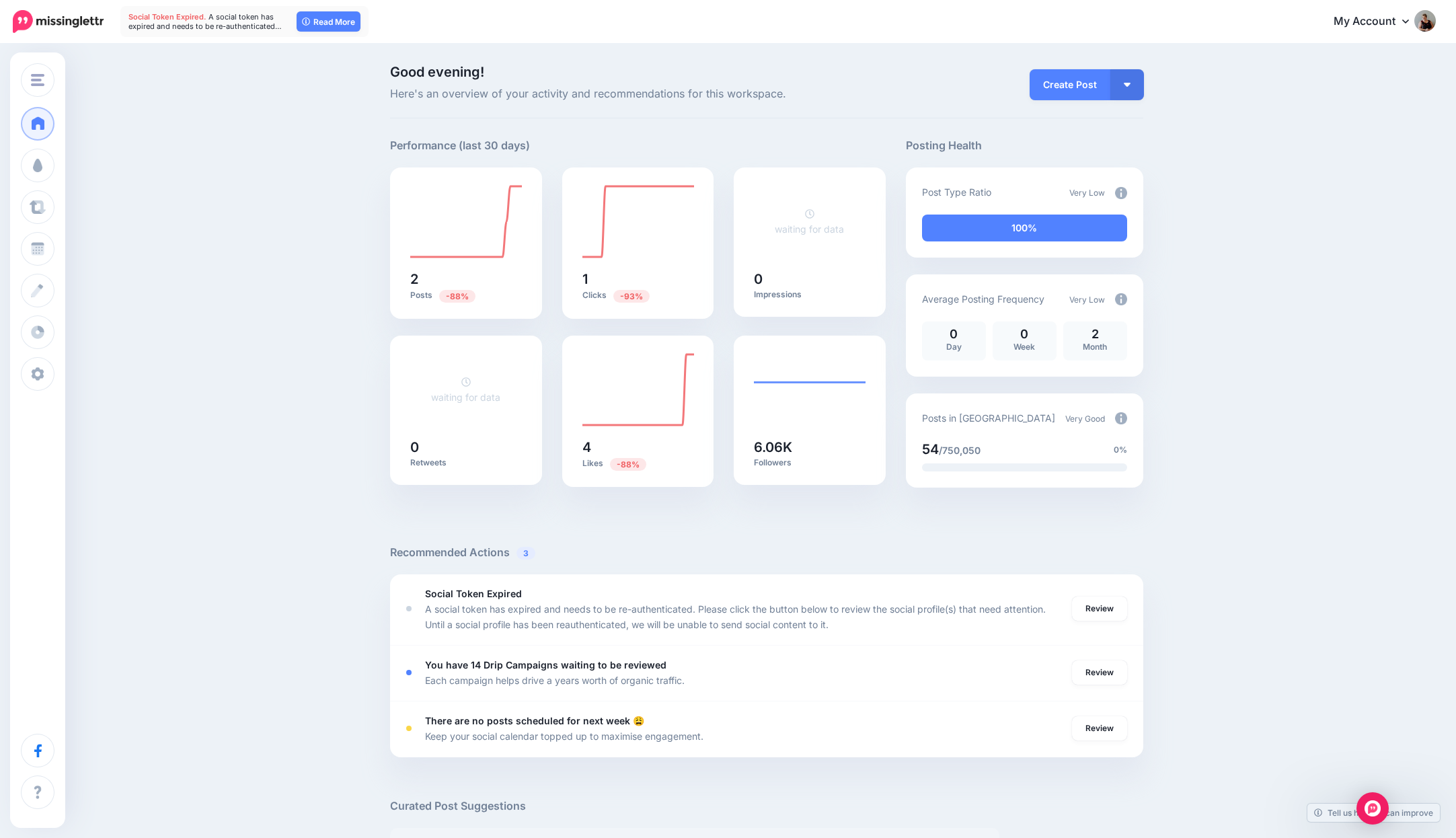
click at [1433, 24] on img at bounding box center [1425, 21] width 22 height 22
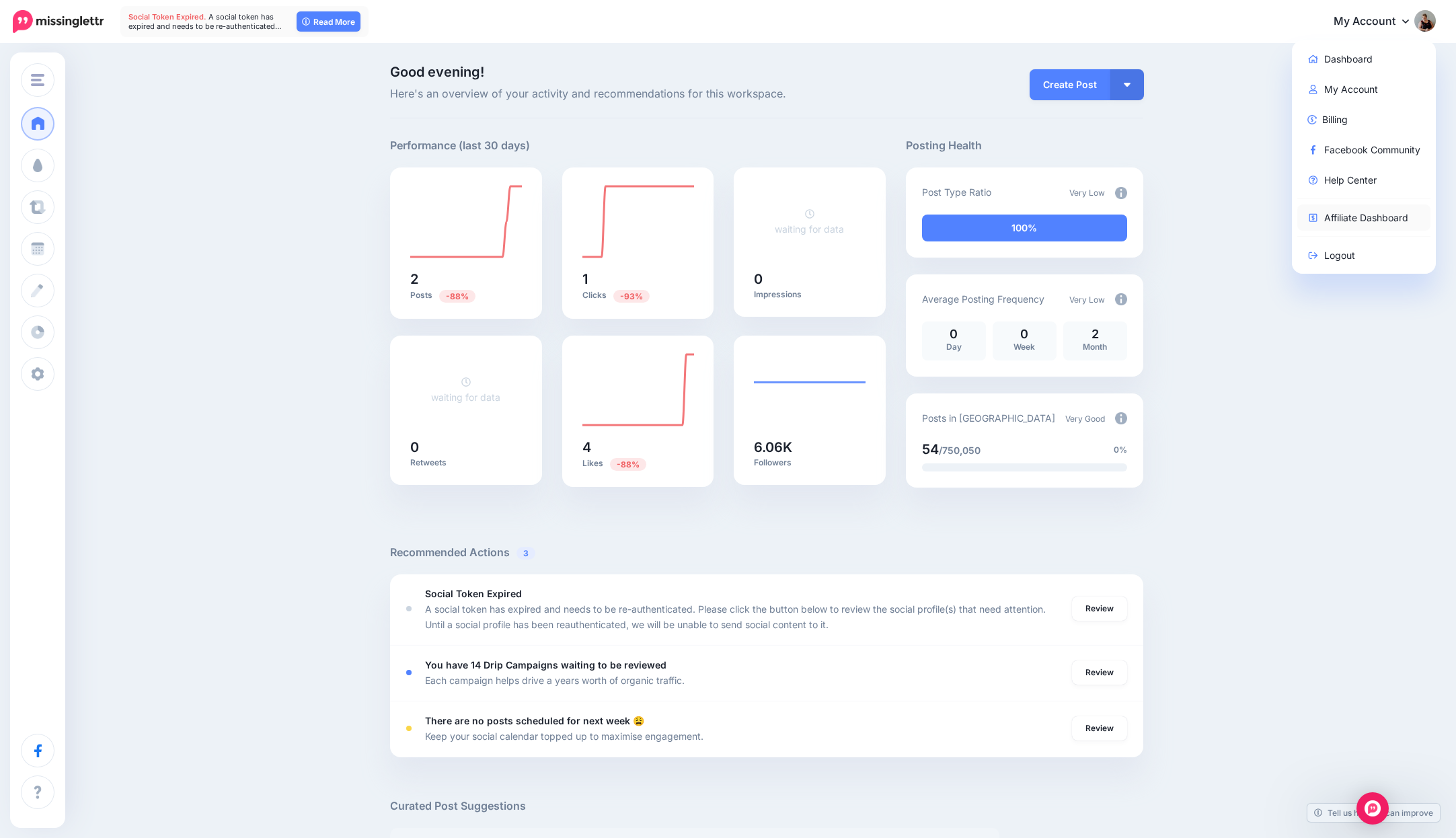
click at [1359, 222] on link "Affiliate Dashboard" at bounding box center [1364, 217] width 134 height 26
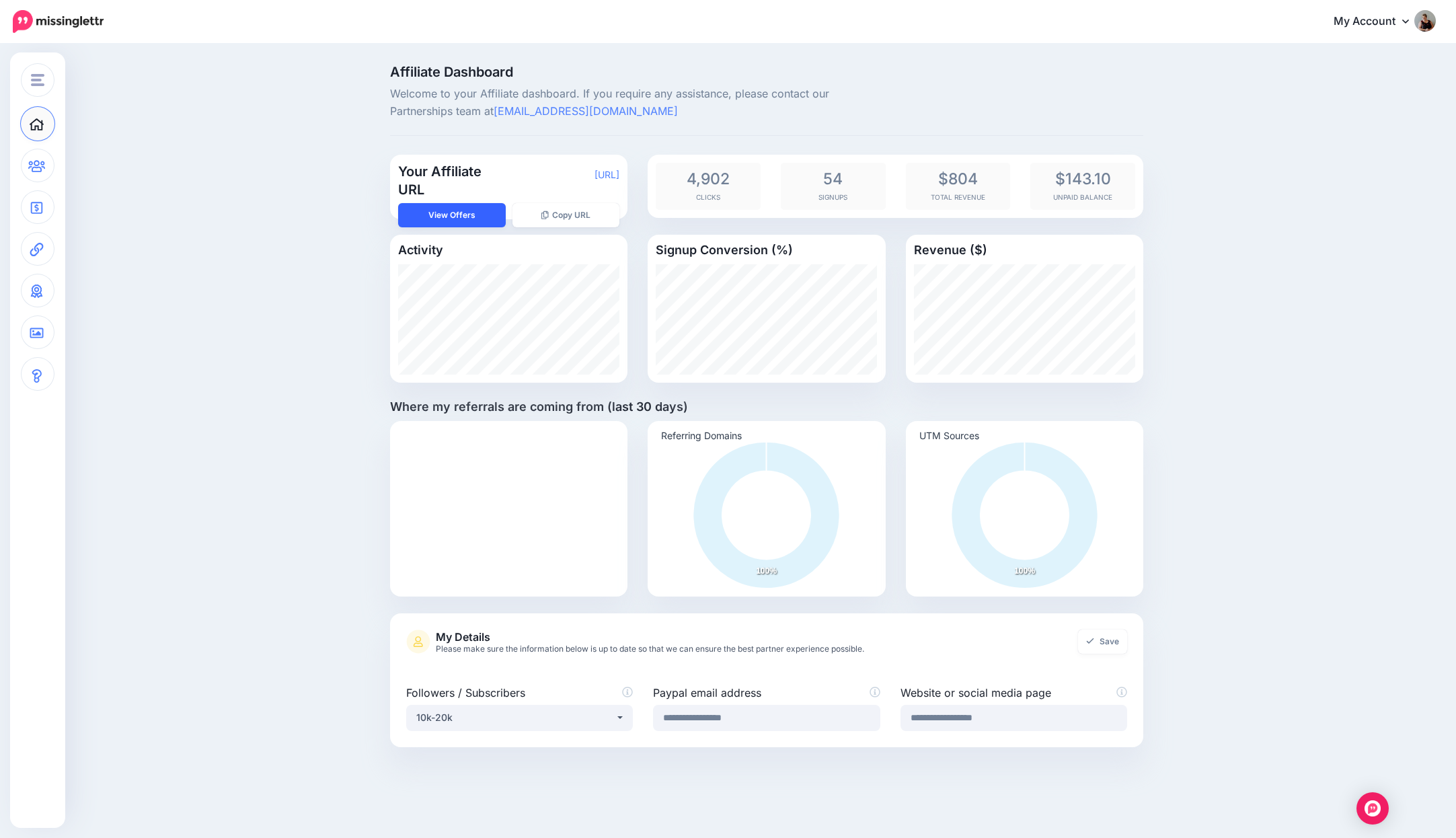
click at [475, 213] on link "View Offers" at bounding box center [452, 214] width 108 height 24
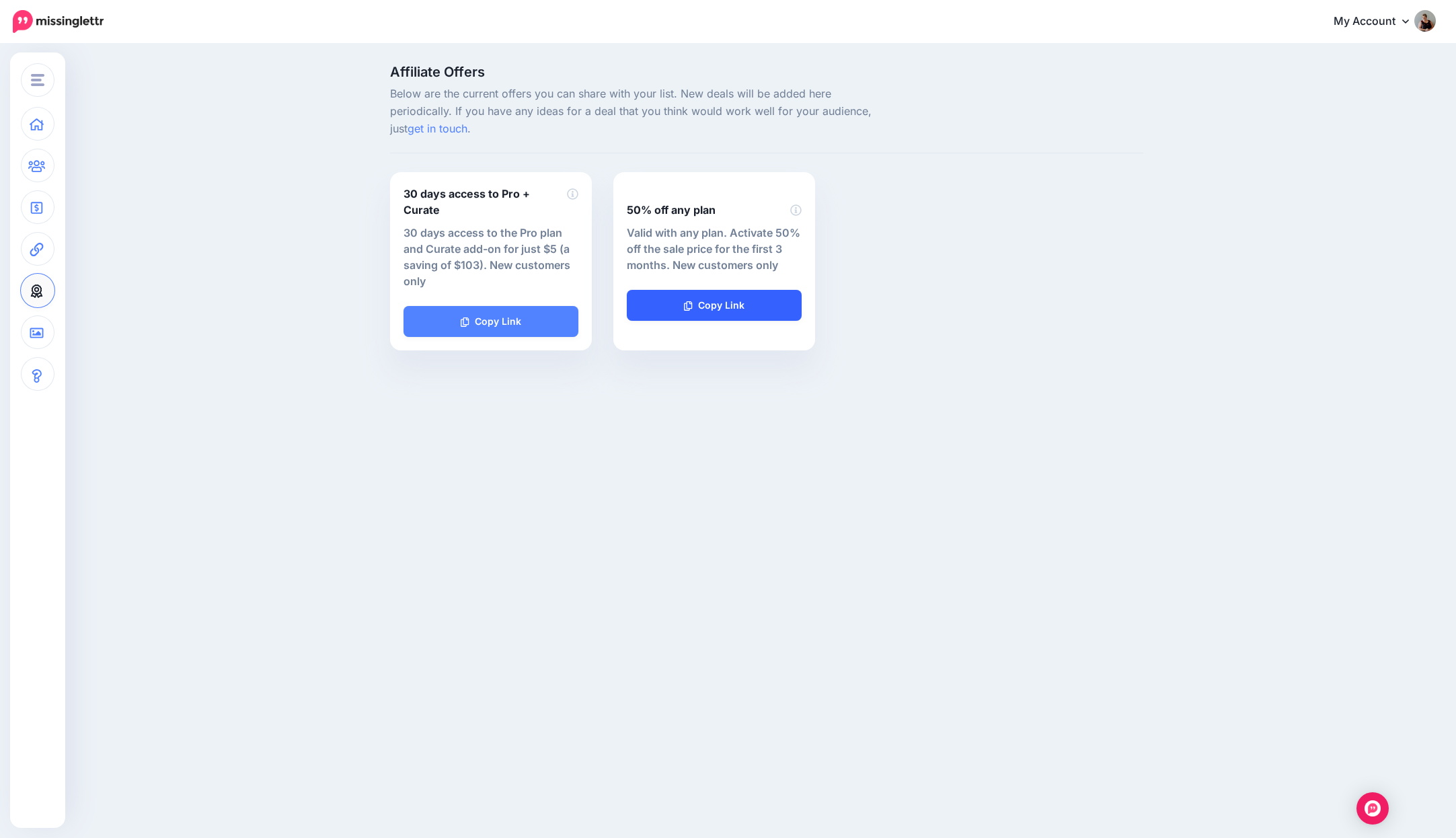
click at [703, 303] on link "Copy Link" at bounding box center [714, 305] width 175 height 31
click at [703, 296] on link "Copy Link" at bounding box center [714, 305] width 175 height 31
